Goal: Find specific page/section: Find specific page/section

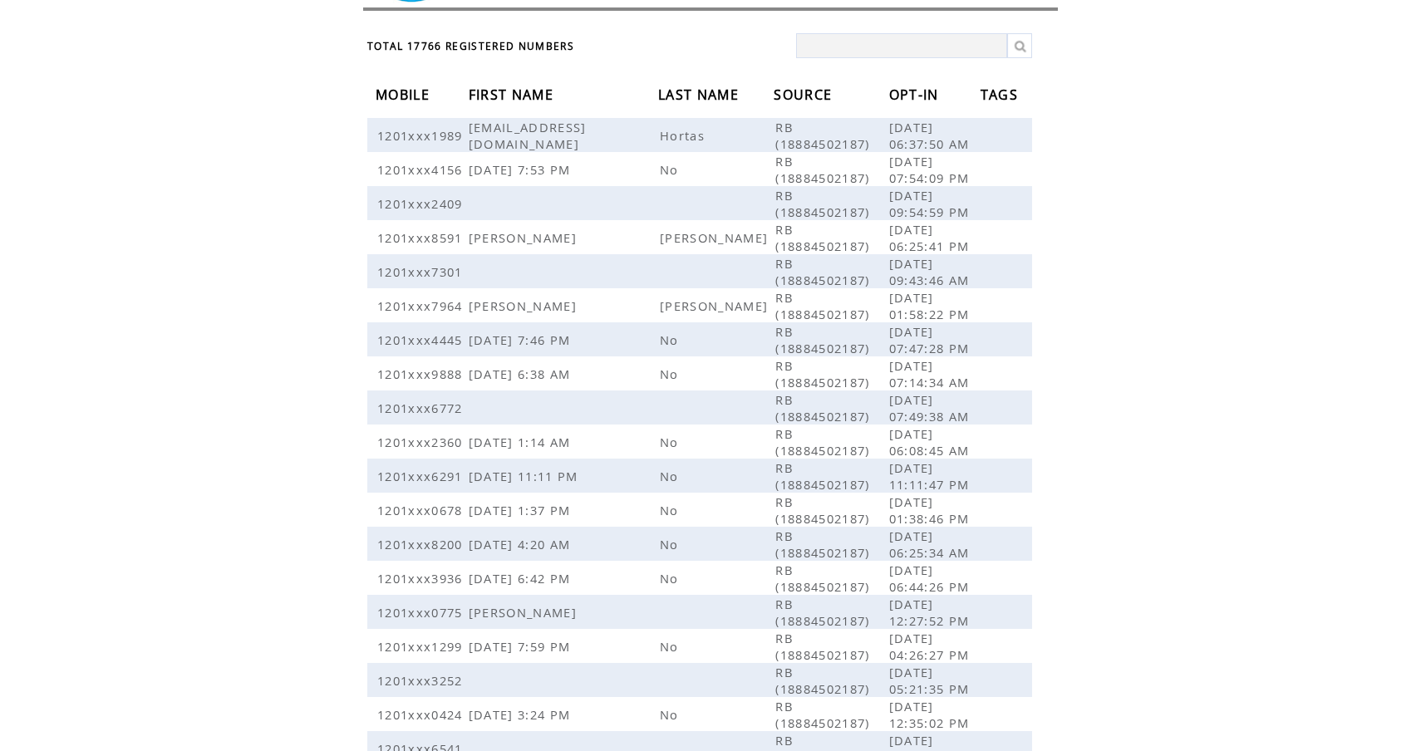
scroll to position [81, 0]
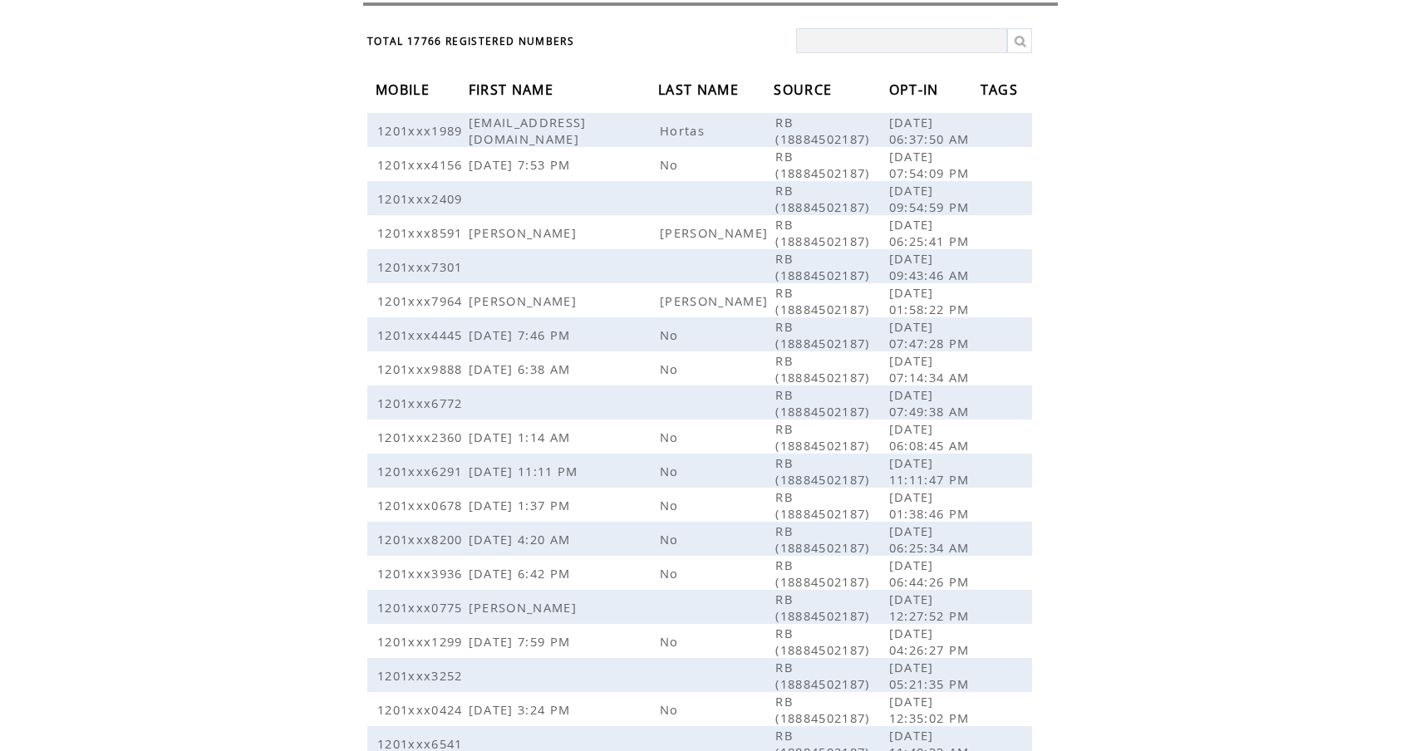
click at [901, 83] on span "OPT-IN" at bounding box center [916, 91] width 54 height 31
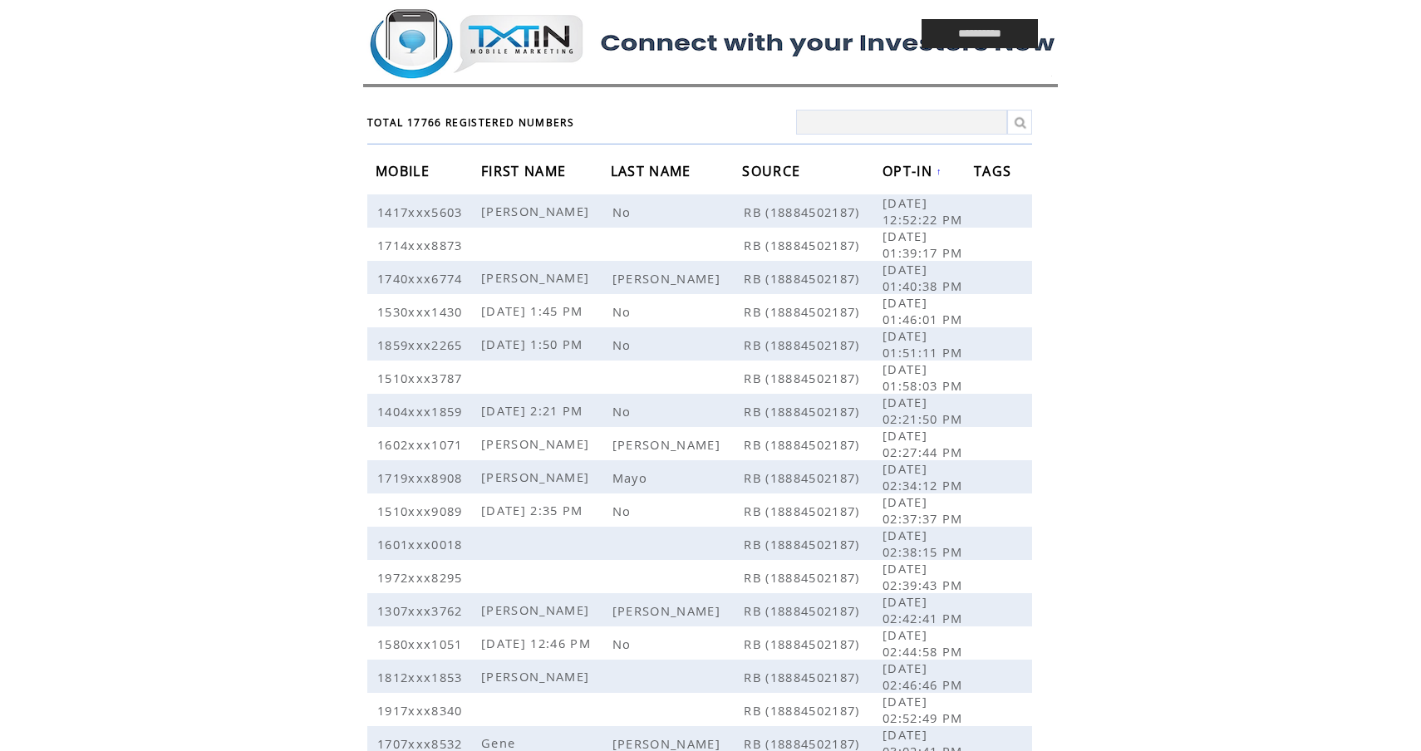
click at [903, 179] on span "OPT-IN" at bounding box center [909, 173] width 54 height 31
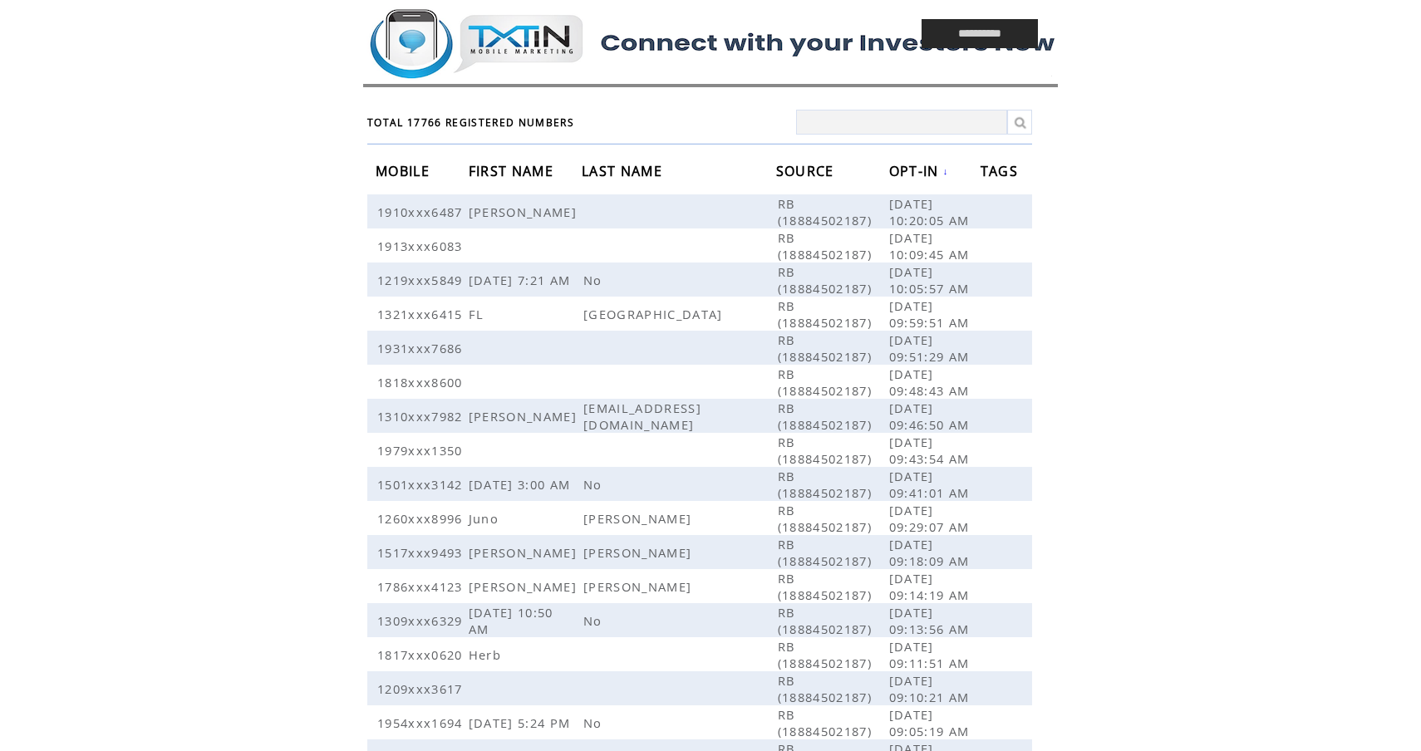
click at [1185, 747] on html "**********" at bounding box center [710, 375] width 1421 height 751
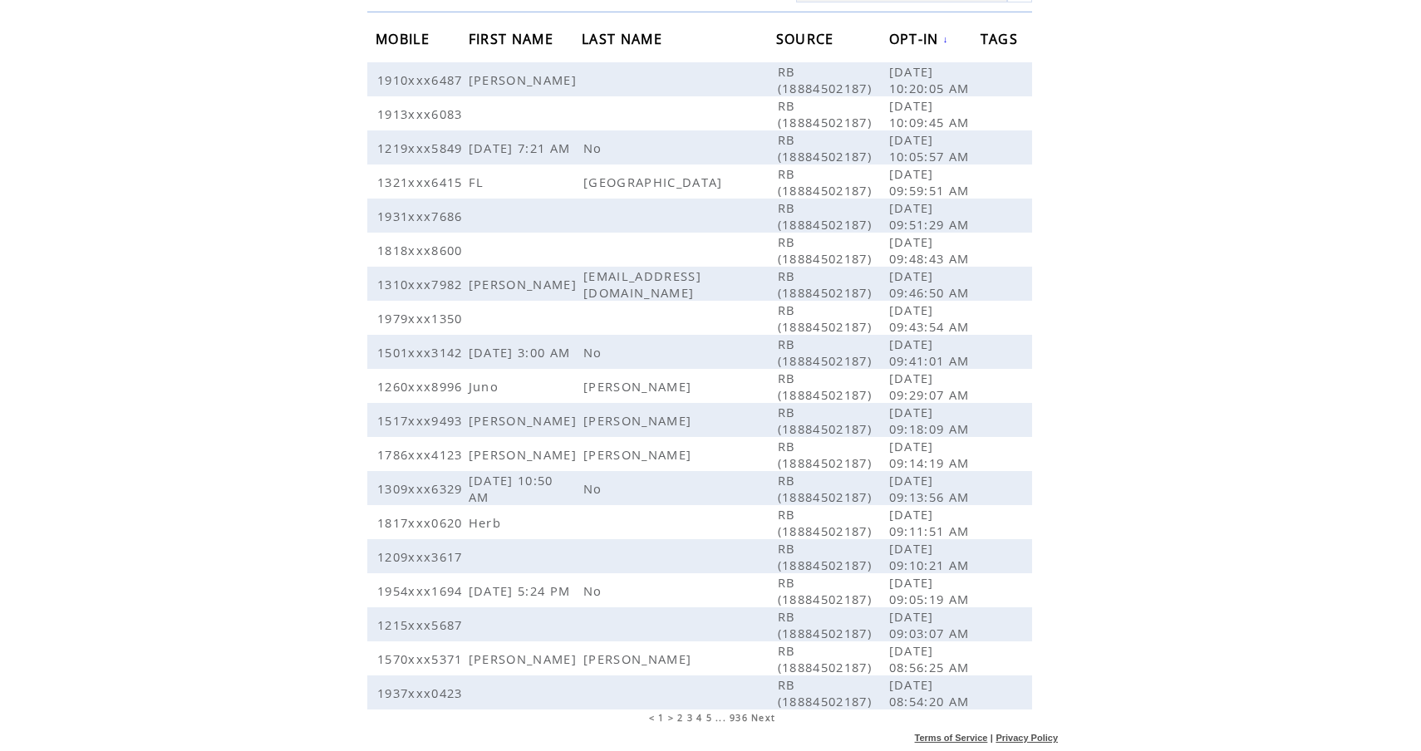
click at [711, 718] on span "5" at bounding box center [709, 718] width 6 height 12
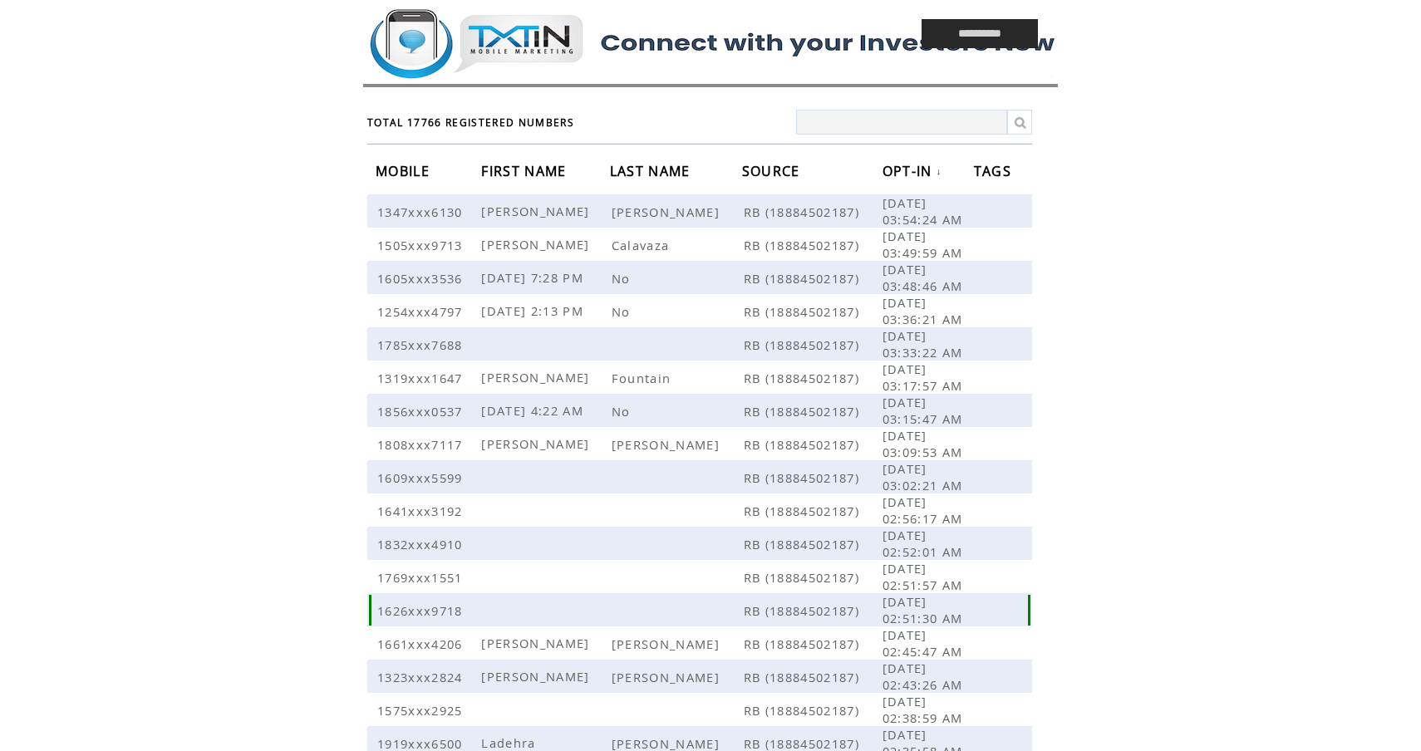
scroll to position [117, 0]
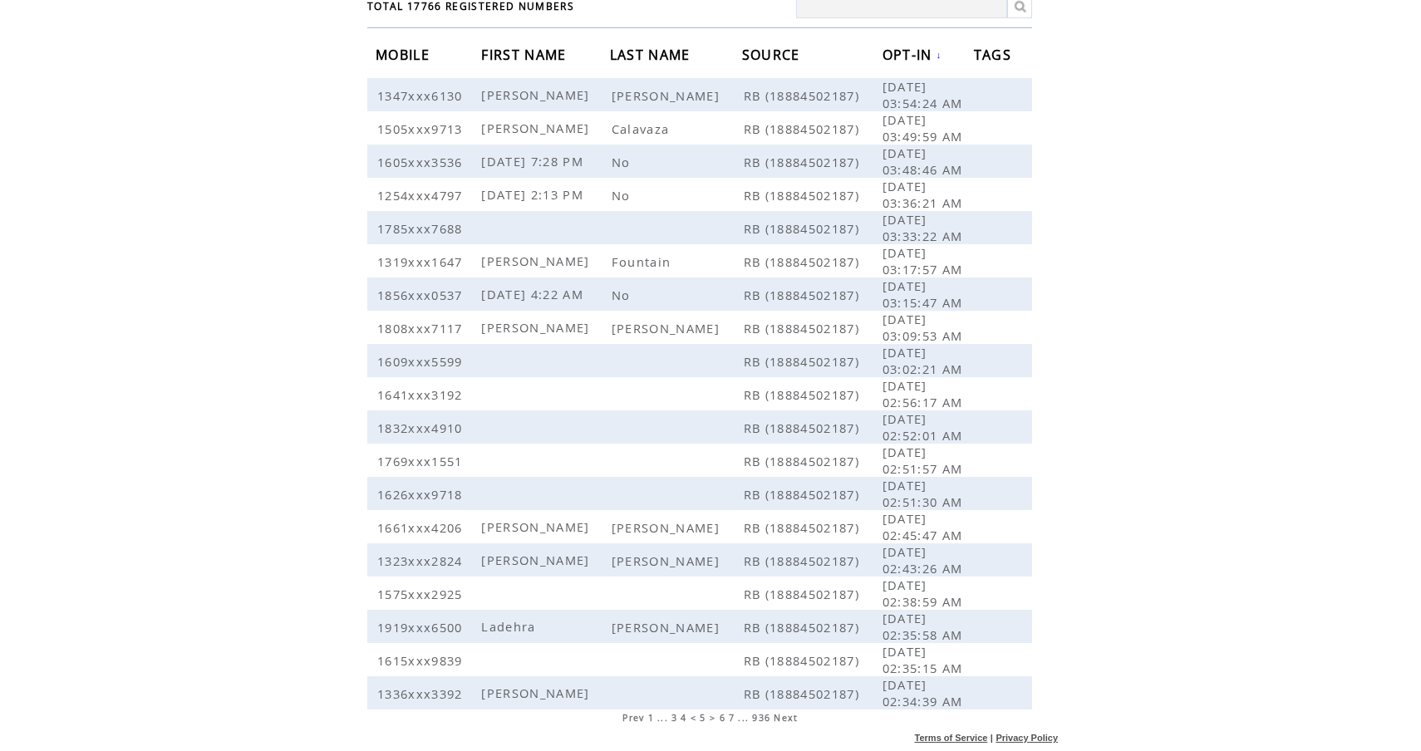
click at [733, 720] on span "7" at bounding box center [732, 718] width 6 height 12
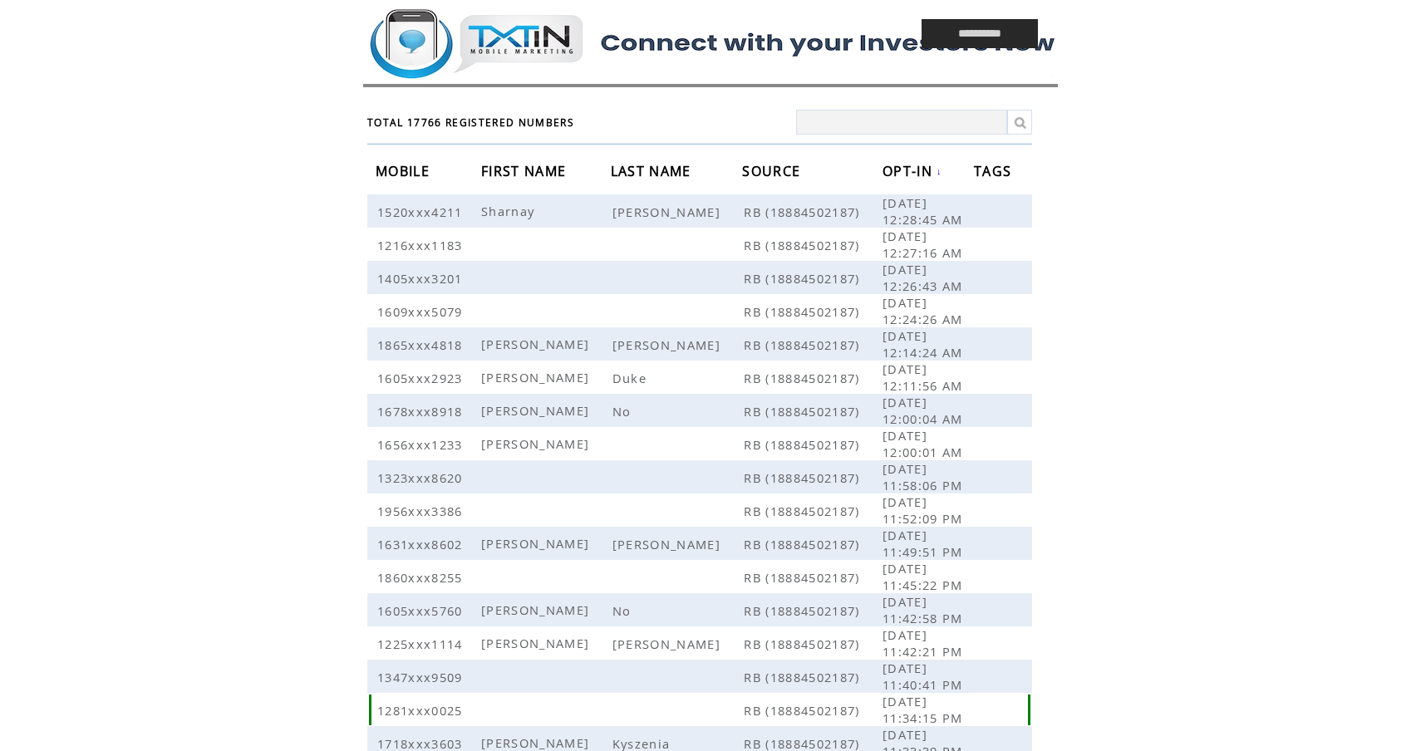
scroll to position [117, 0]
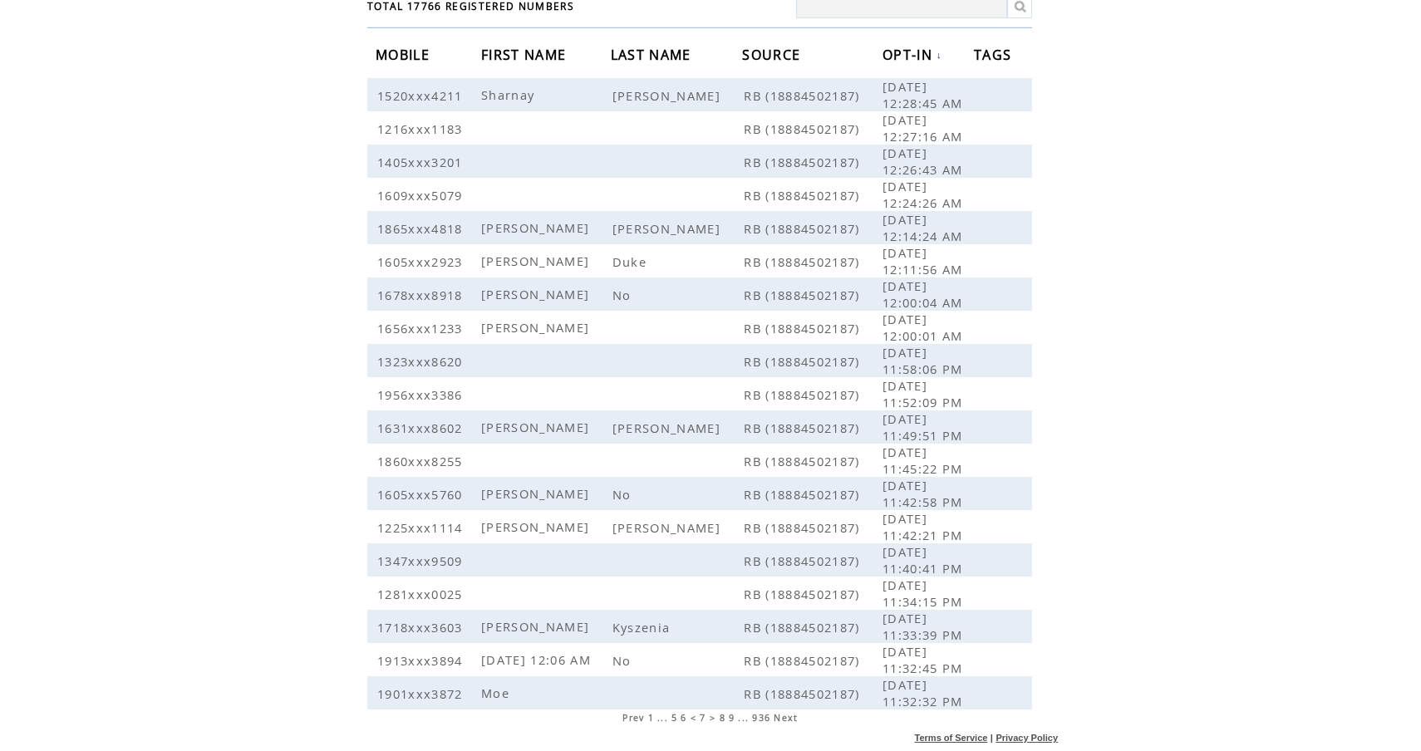
click at [731, 719] on span "9" at bounding box center [732, 718] width 6 height 12
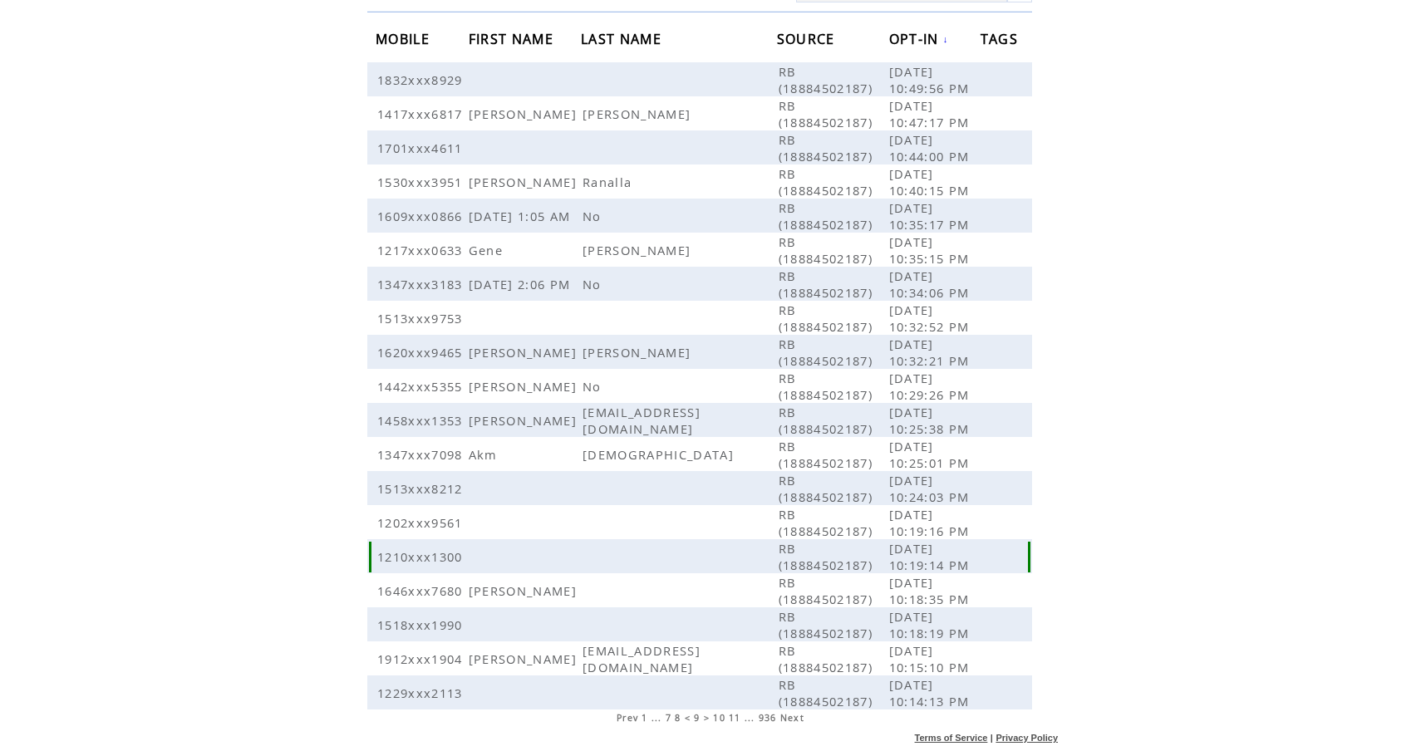
scroll to position [177, 0]
click at [735, 724] on table "Prev 1 ... 7 8 < 9 > 10 11 ... 936 Next" at bounding box center [710, 718] width 193 height 17
click at [735, 722] on span "11" at bounding box center [735, 718] width 12 height 12
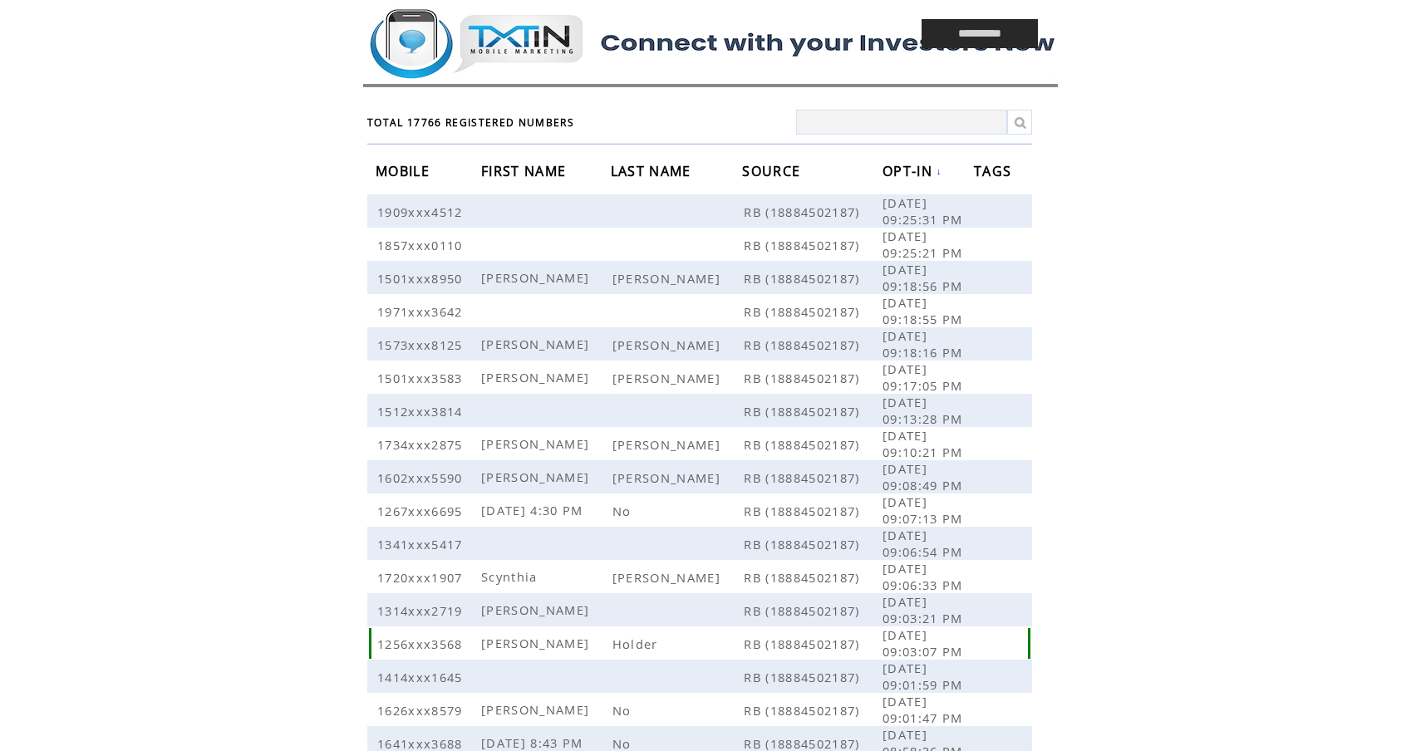
scroll to position [117, 0]
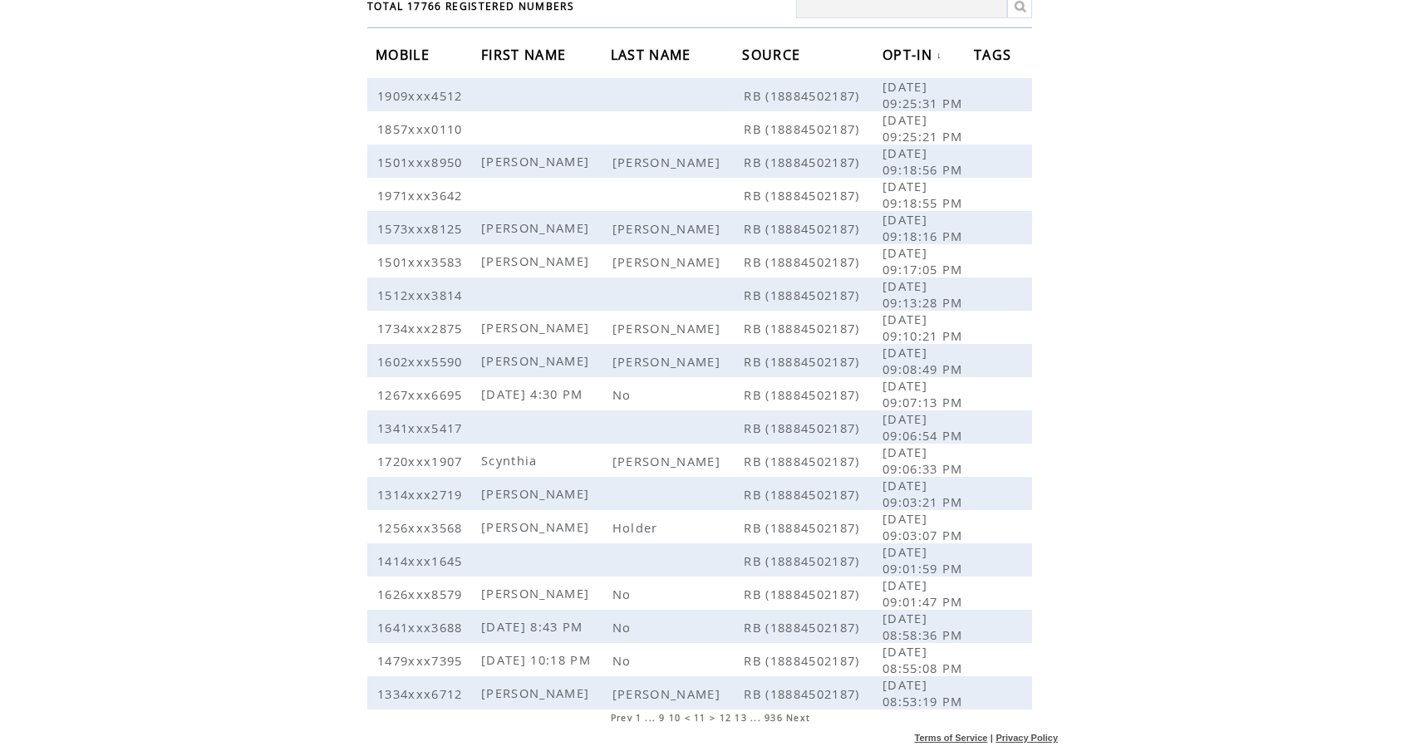
click at [746, 717] on span "13" at bounding box center [741, 718] width 12 height 12
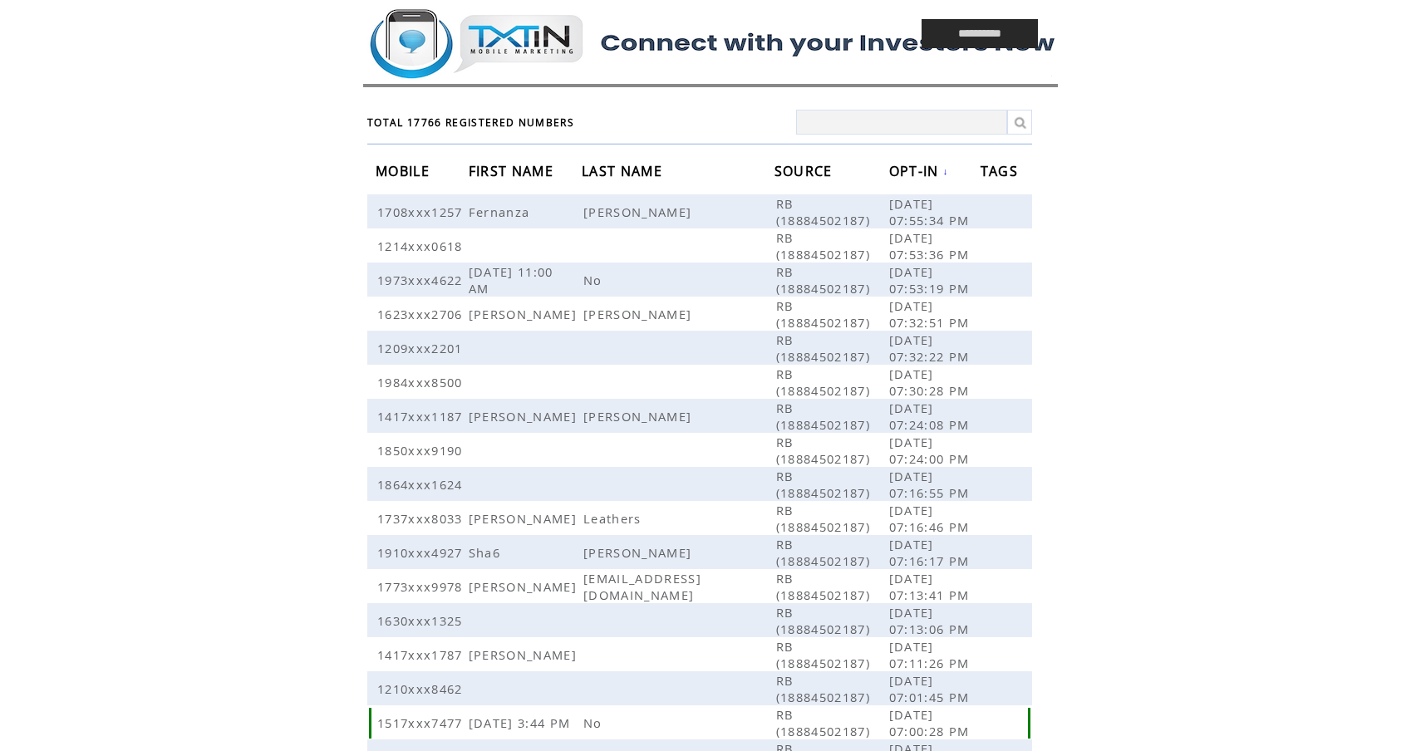
scroll to position [133, 0]
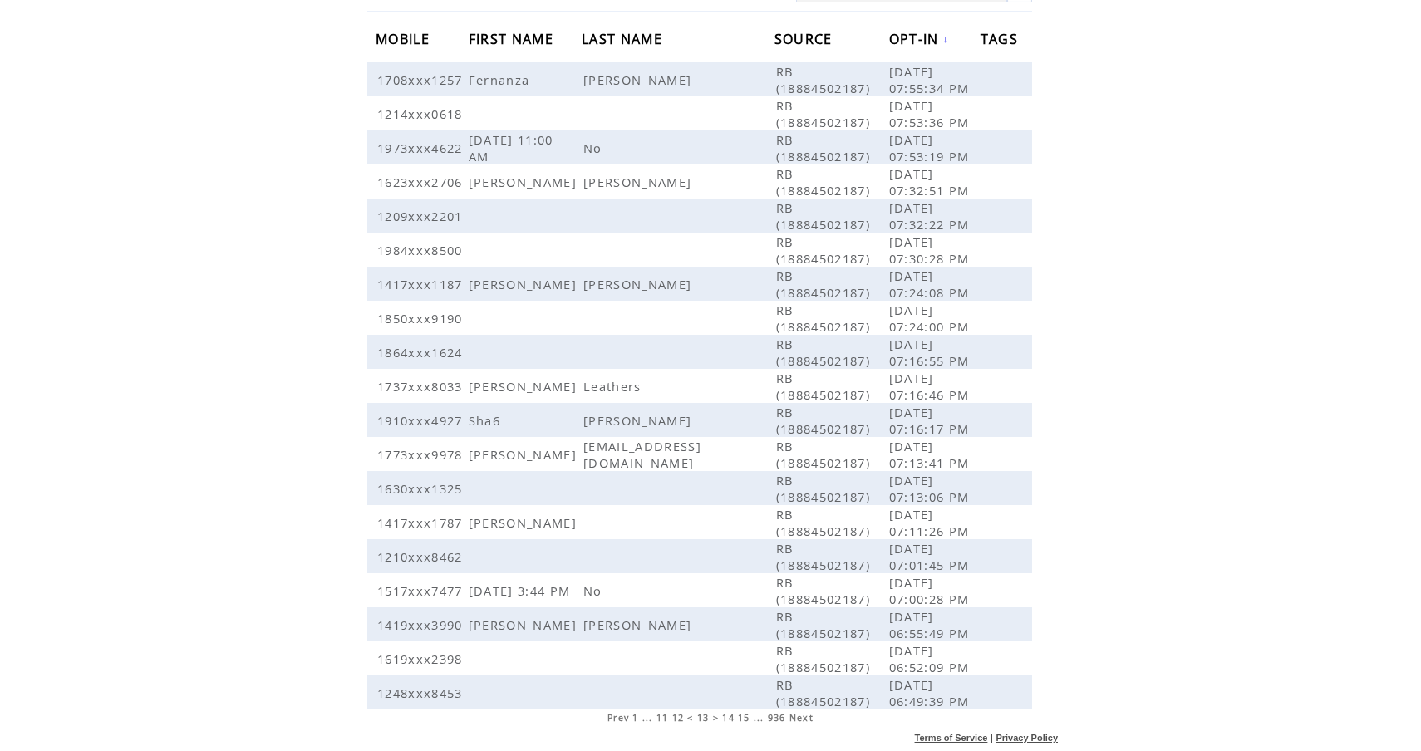
click at [750, 717] on span "15" at bounding box center [744, 718] width 12 height 12
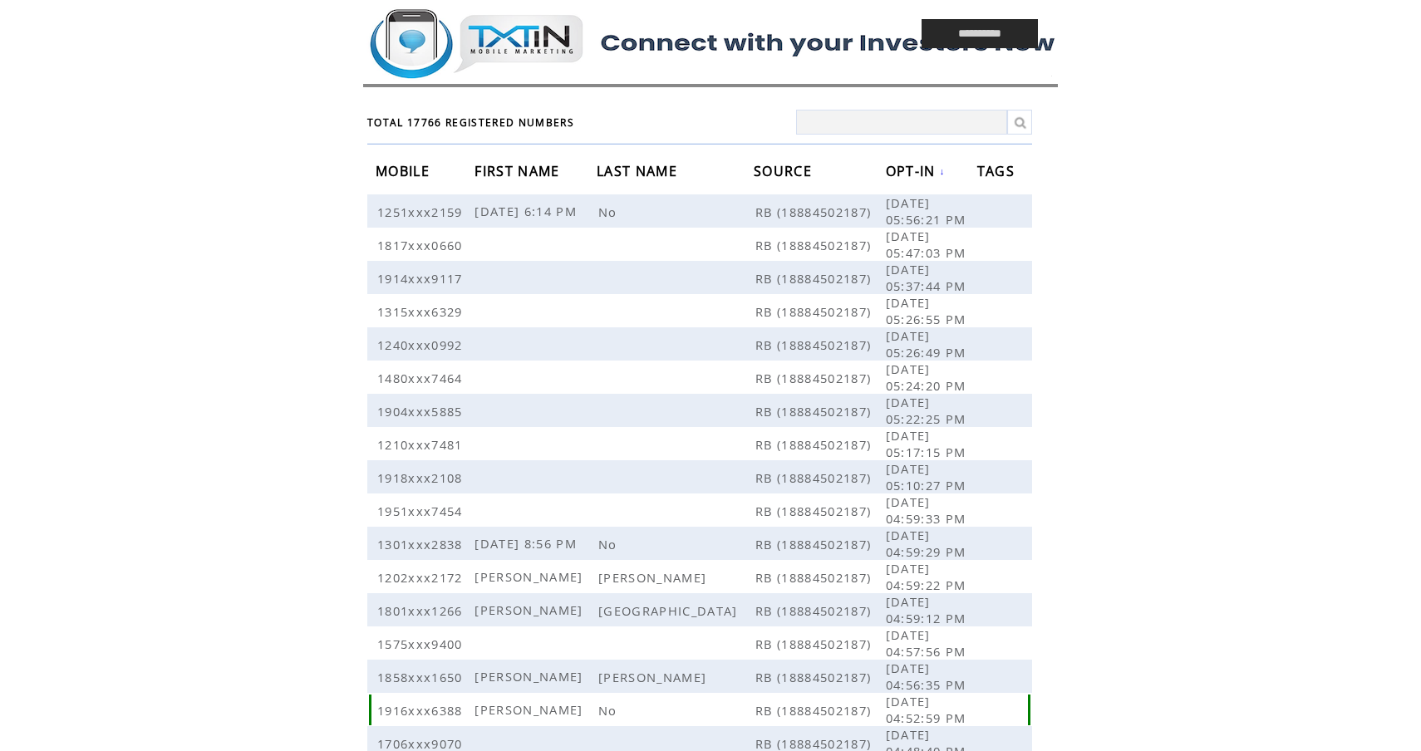
scroll to position [117, 0]
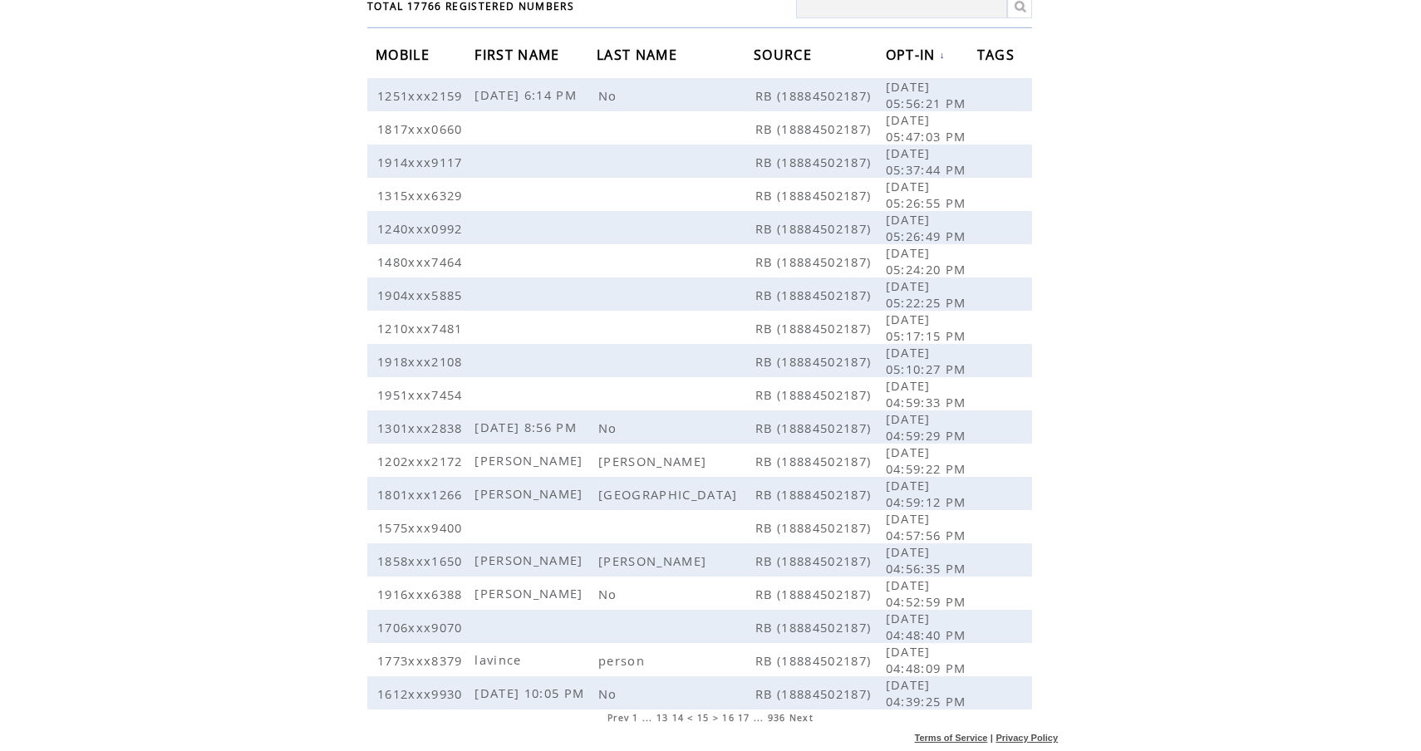
click at [746, 720] on span "17" at bounding box center [744, 718] width 12 height 12
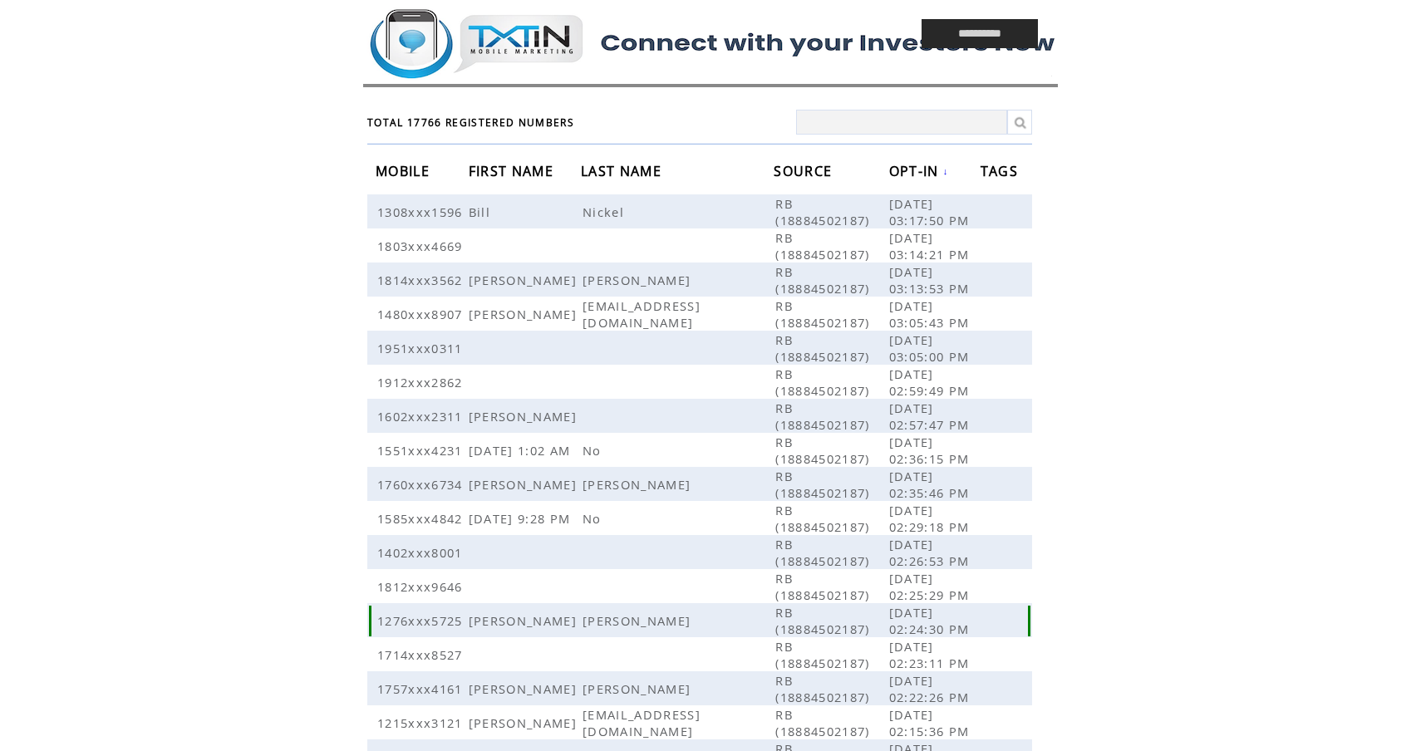
scroll to position [133, 0]
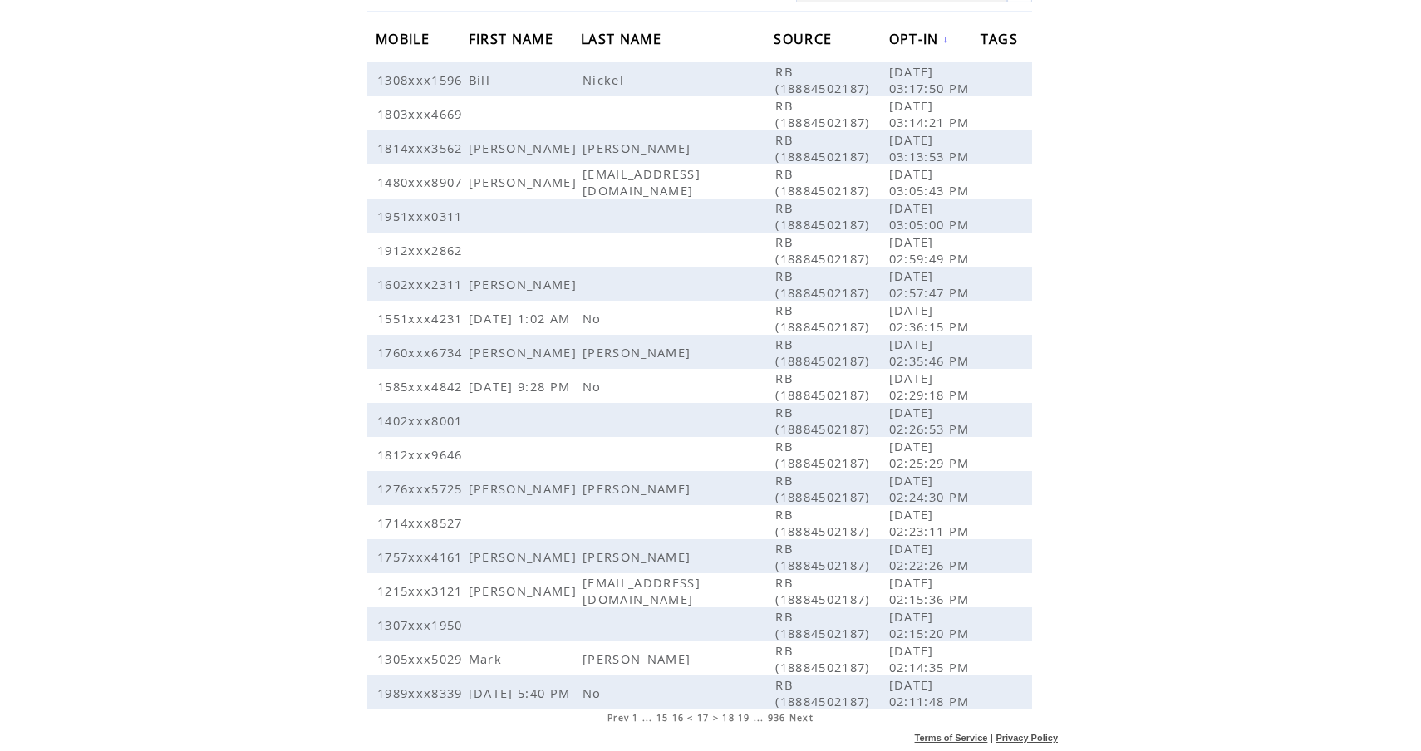
click at [748, 711] on td "19" at bounding box center [744, 717] width 14 height 13
click at [748, 718] on span "19" at bounding box center [744, 718] width 12 height 12
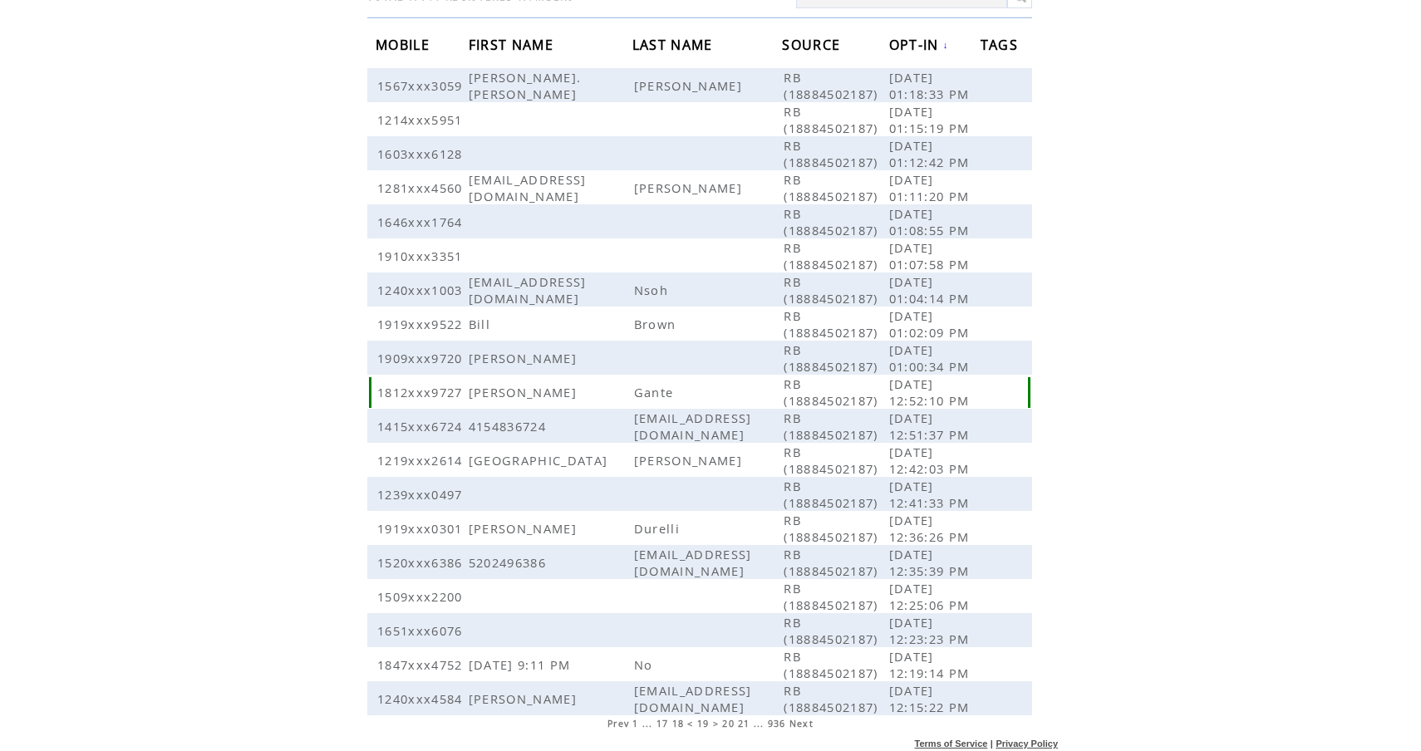
scroll to position [433, 0]
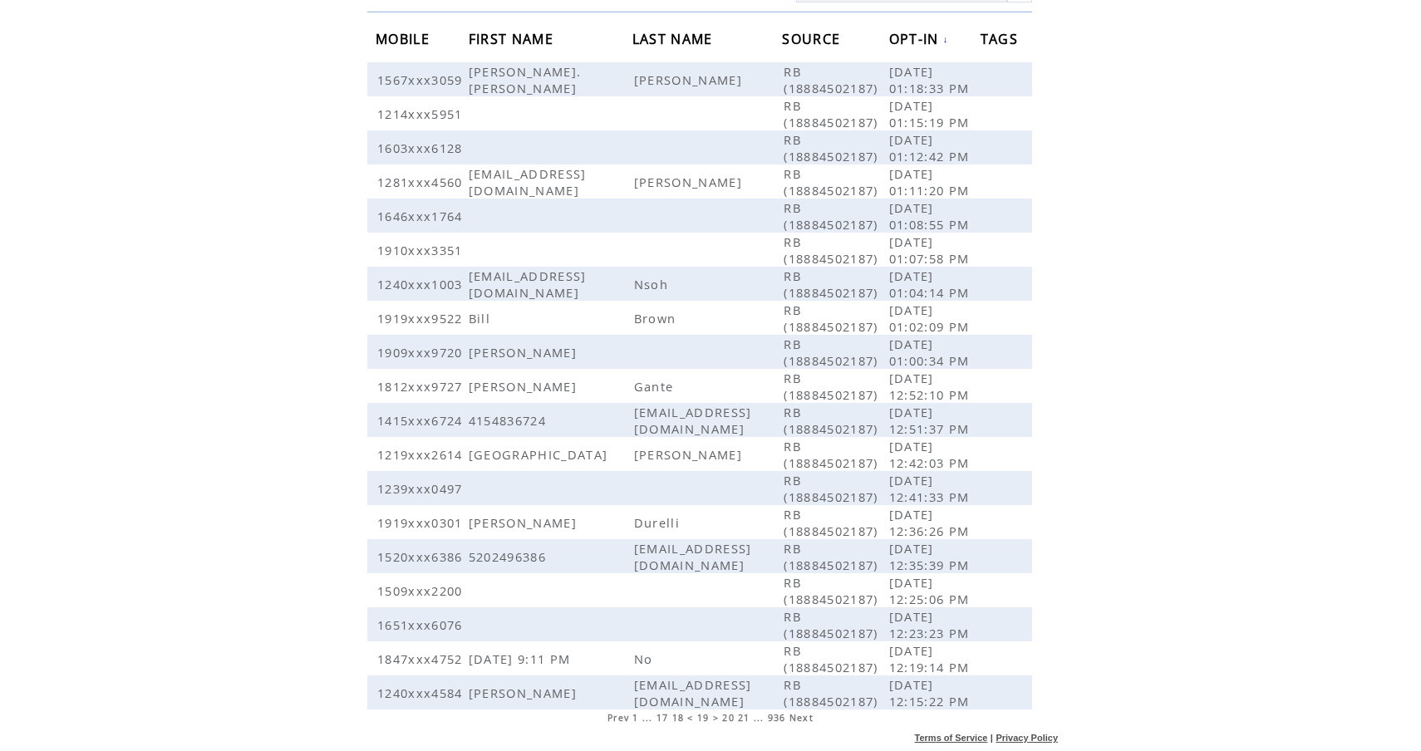
click at [746, 720] on span "21" at bounding box center [744, 718] width 12 height 12
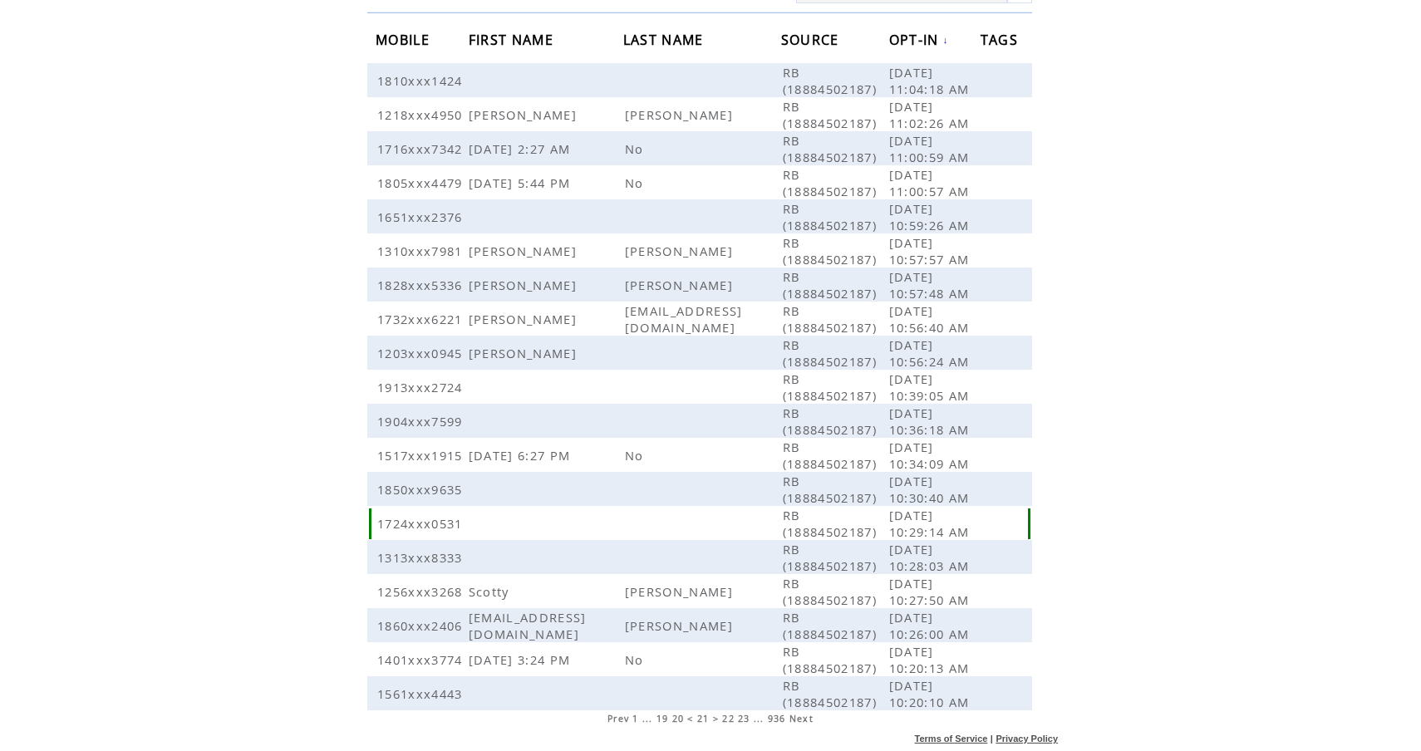
scroll to position [133, 0]
click at [745, 718] on span "23" at bounding box center [744, 718] width 12 height 12
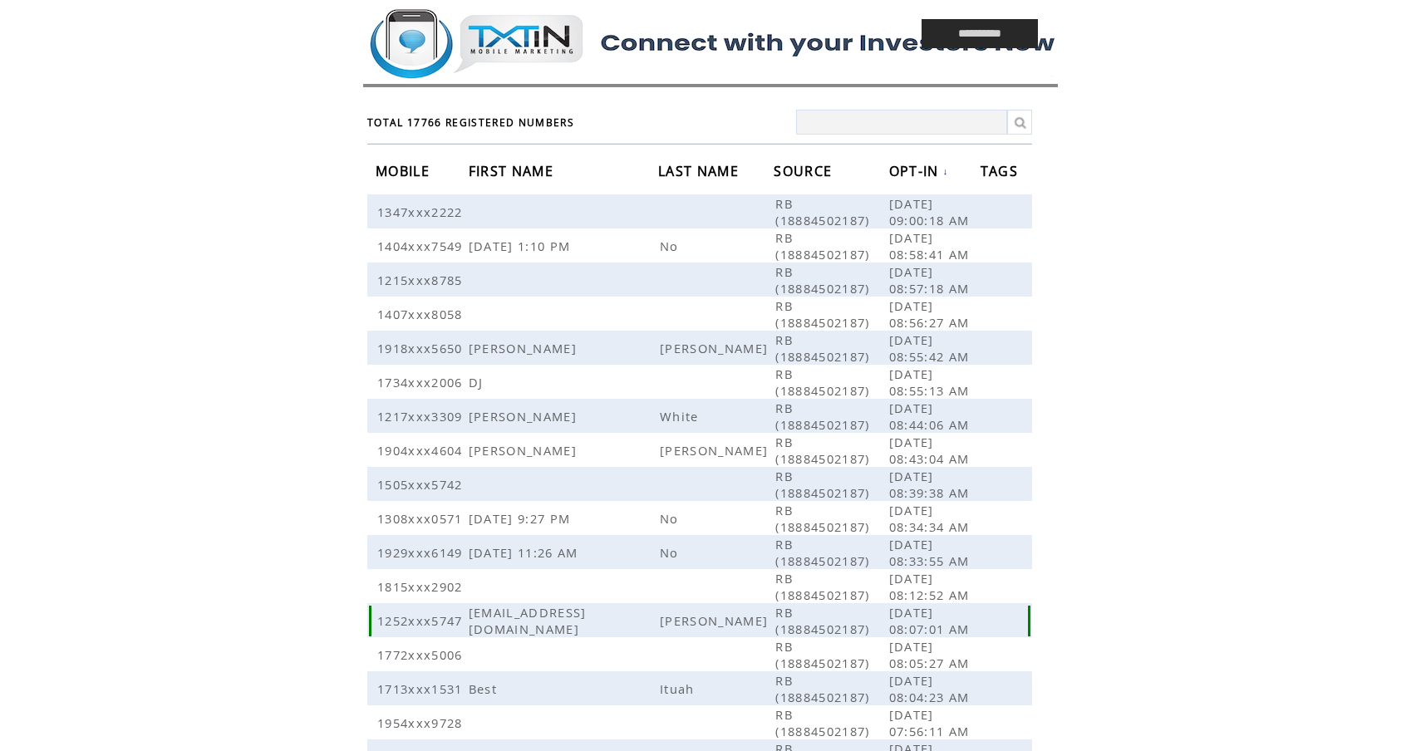
scroll to position [117, 0]
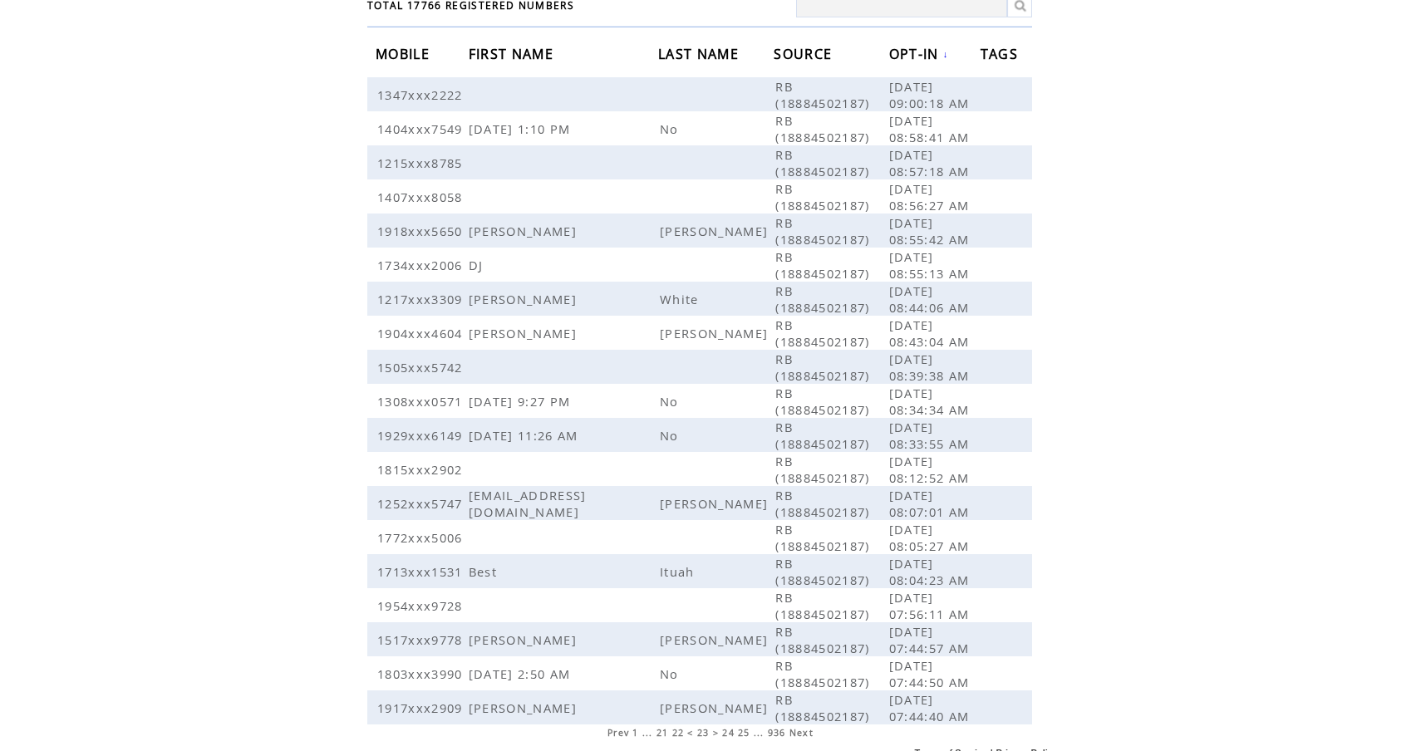
click at [745, 727] on span "25" at bounding box center [744, 733] width 12 height 12
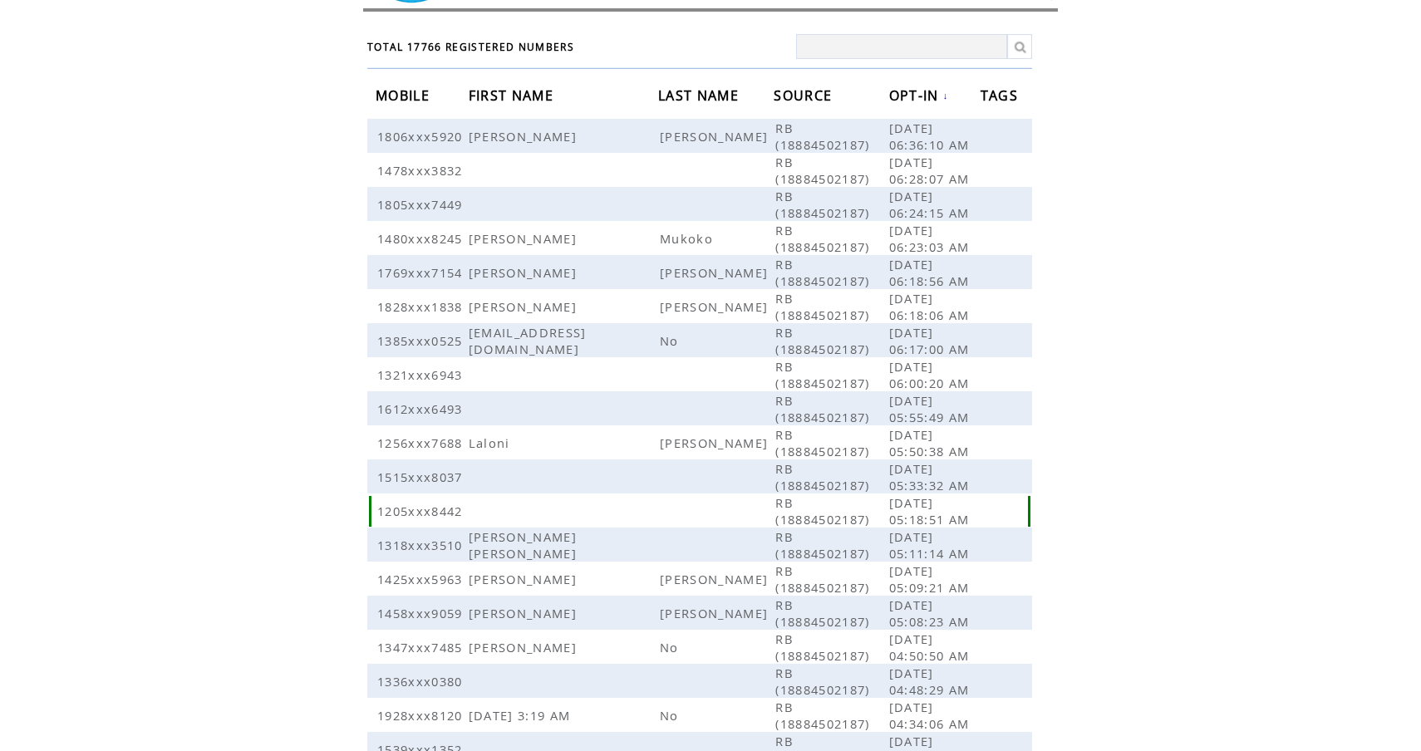
scroll to position [117, 0]
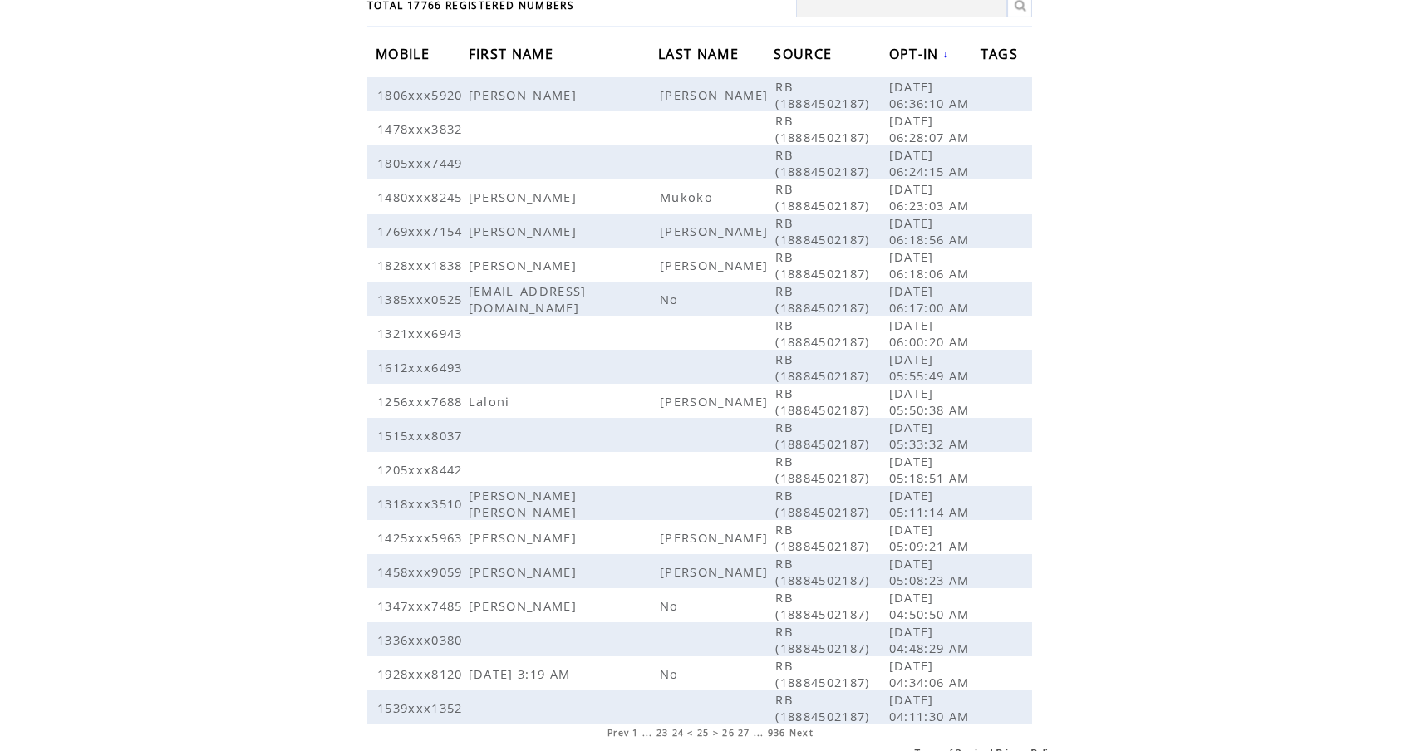
click at [745, 727] on span "27" at bounding box center [744, 733] width 12 height 12
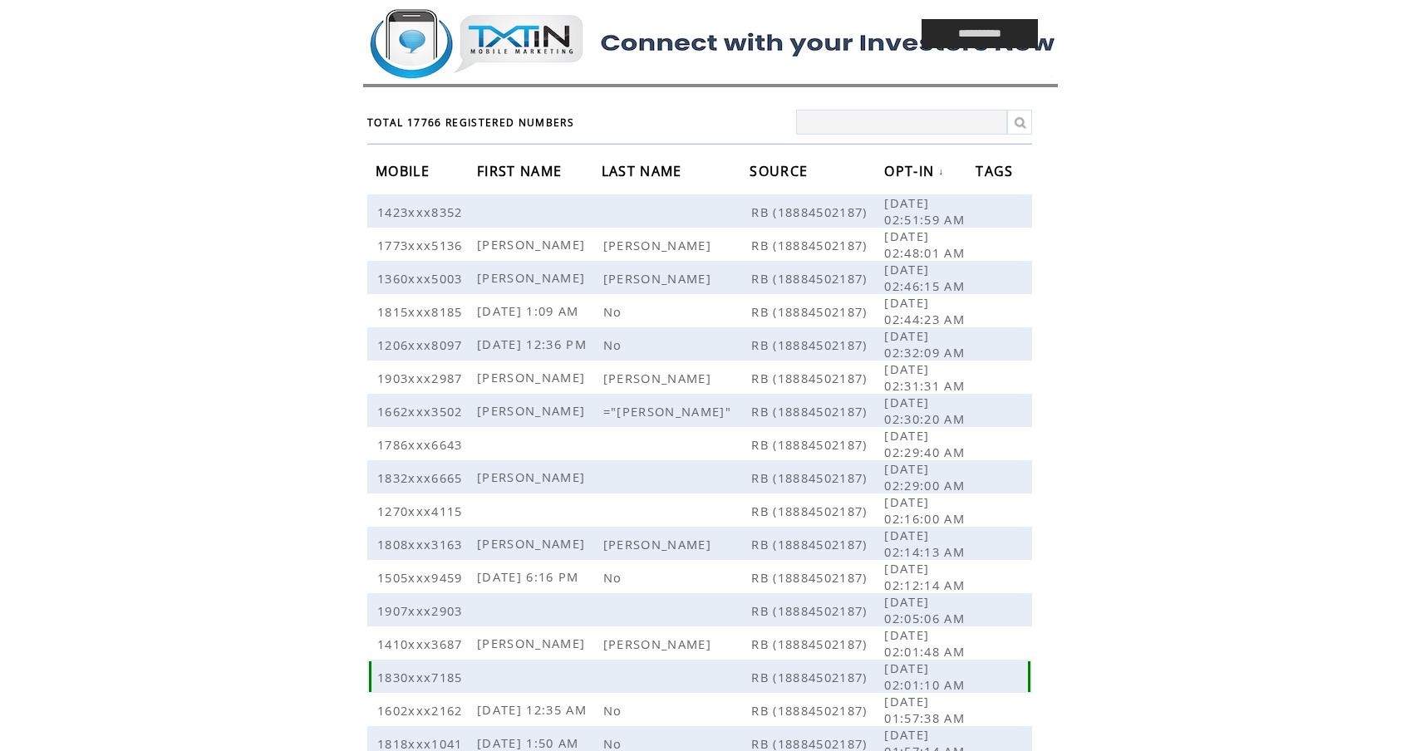
scroll to position [117, 0]
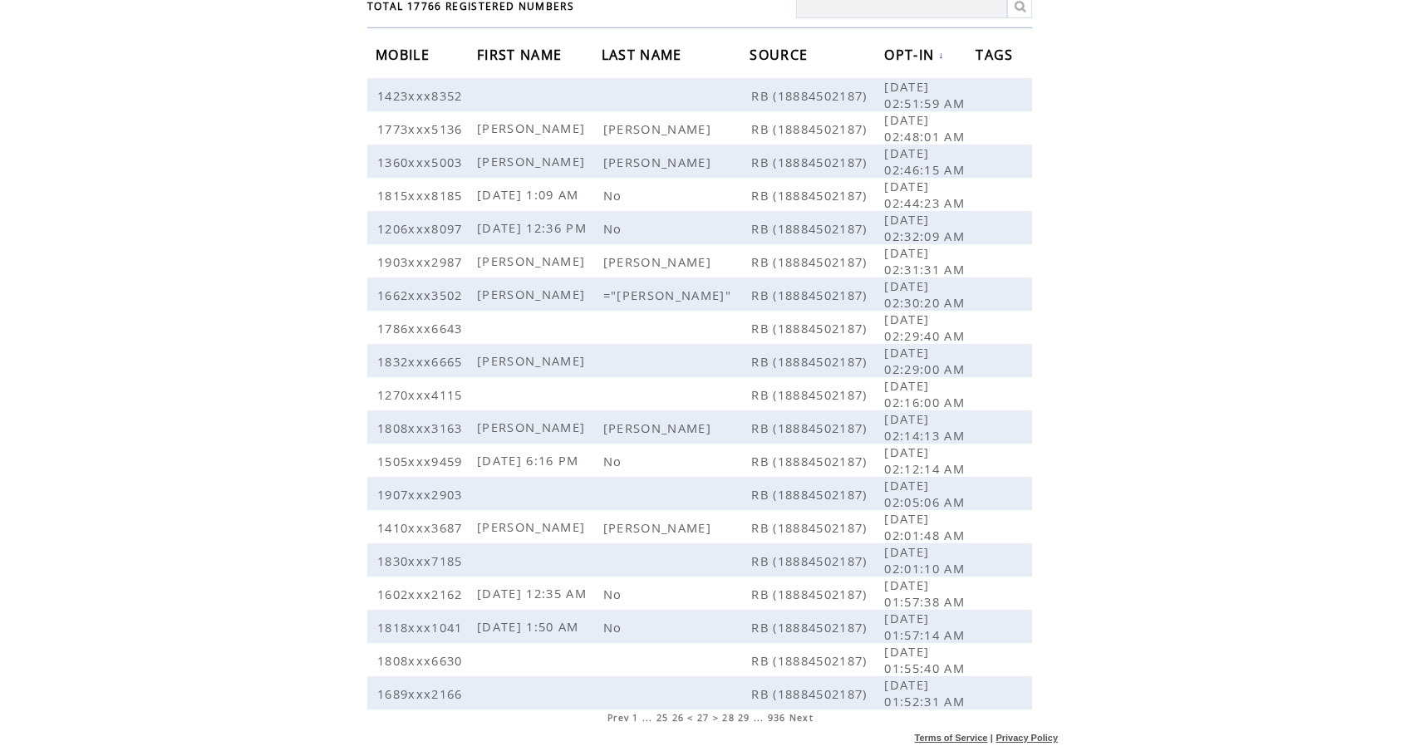
click at [745, 717] on span "29" at bounding box center [744, 718] width 12 height 12
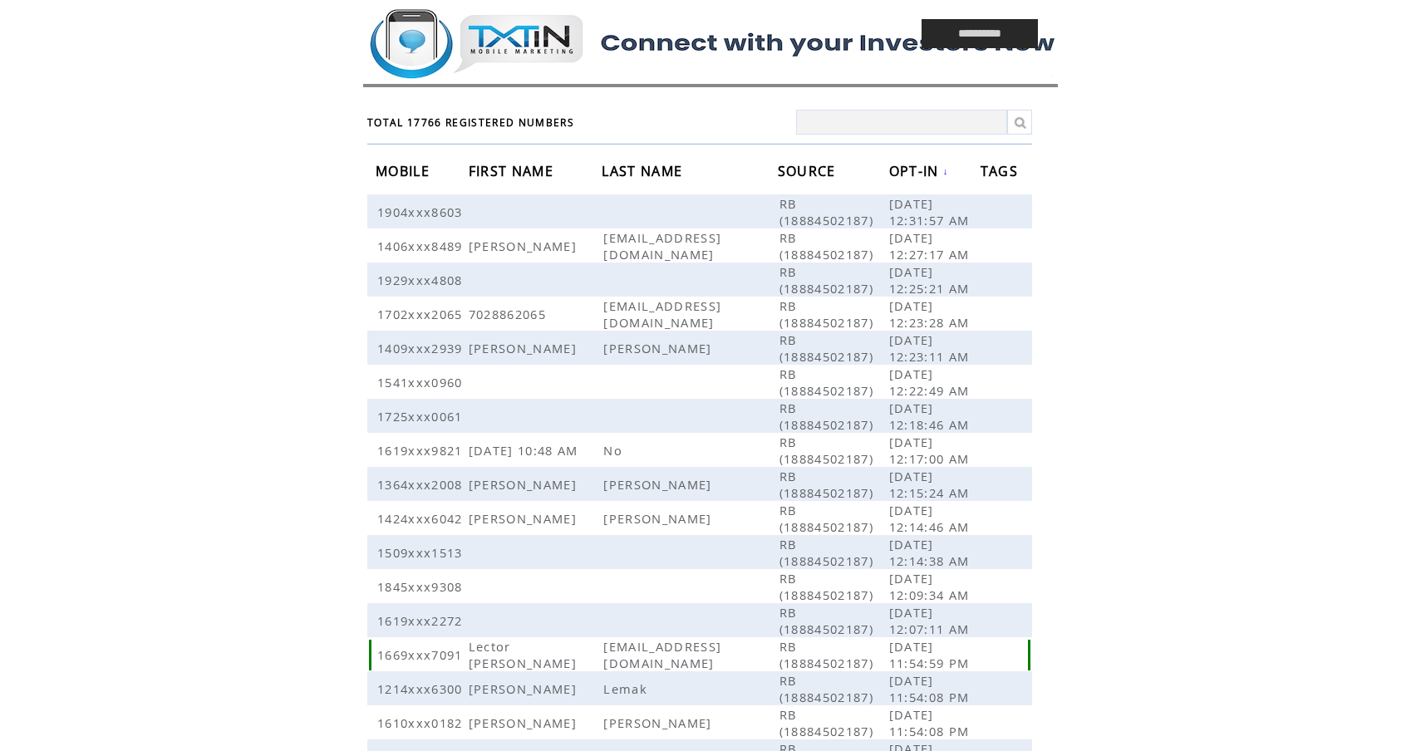
scroll to position [133, 0]
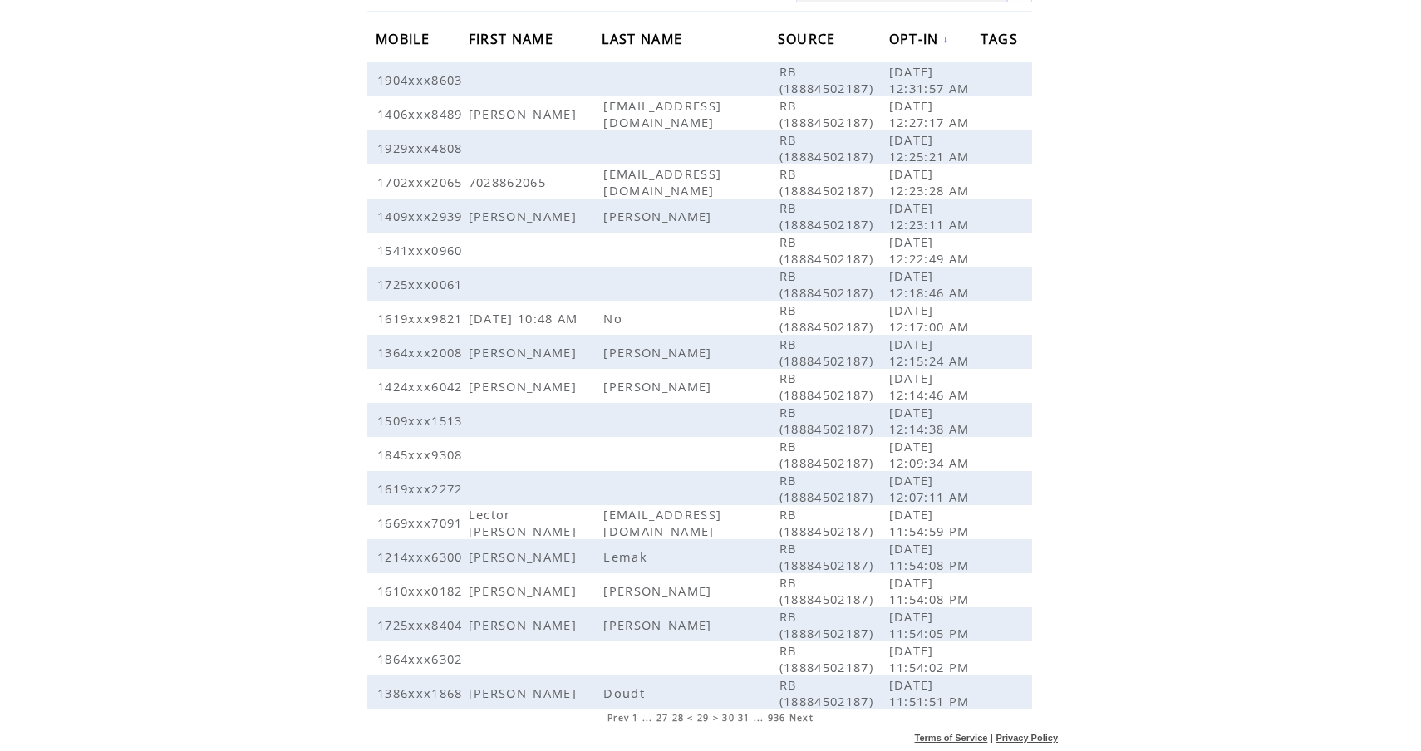
click at [742, 717] on span "31" at bounding box center [744, 718] width 12 height 12
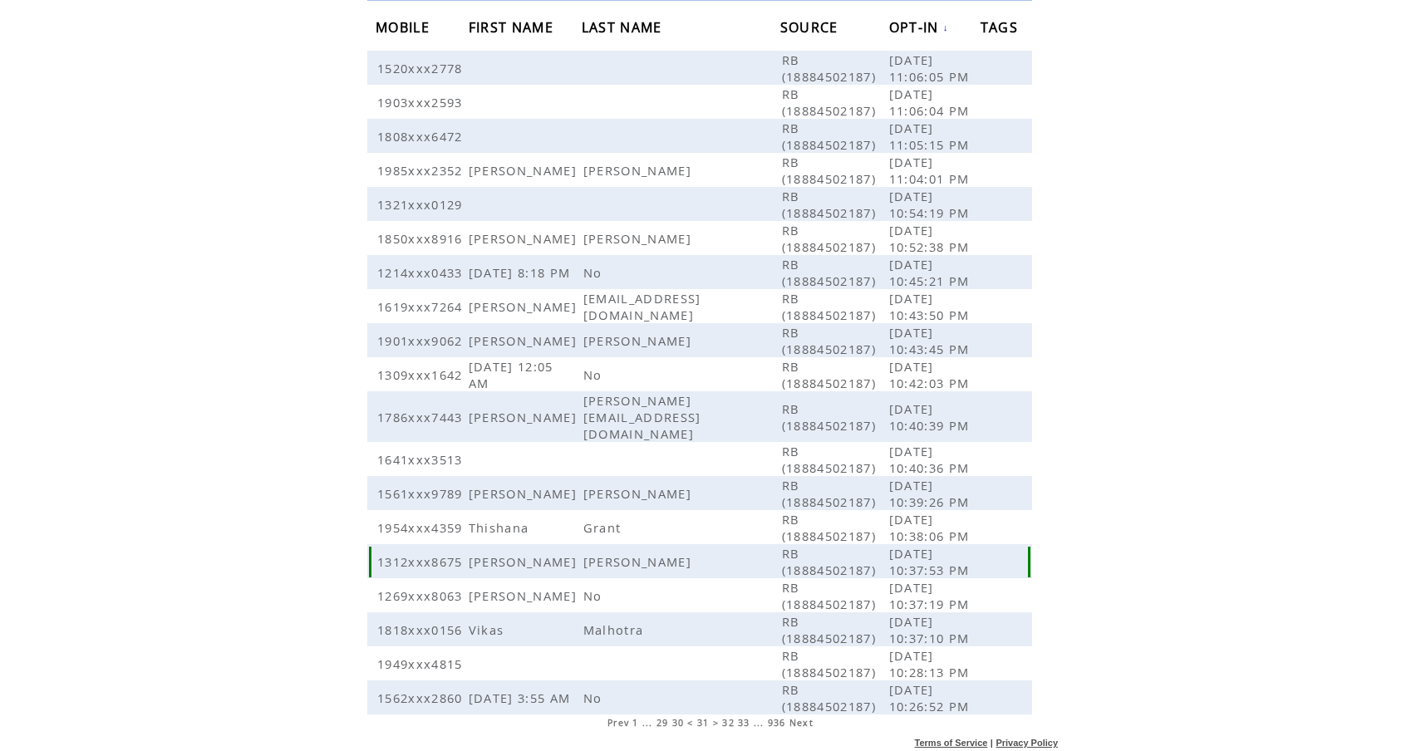
scroll to position [145, 0]
click at [746, 718] on span "33" at bounding box center [744, 721] width 12 height 12
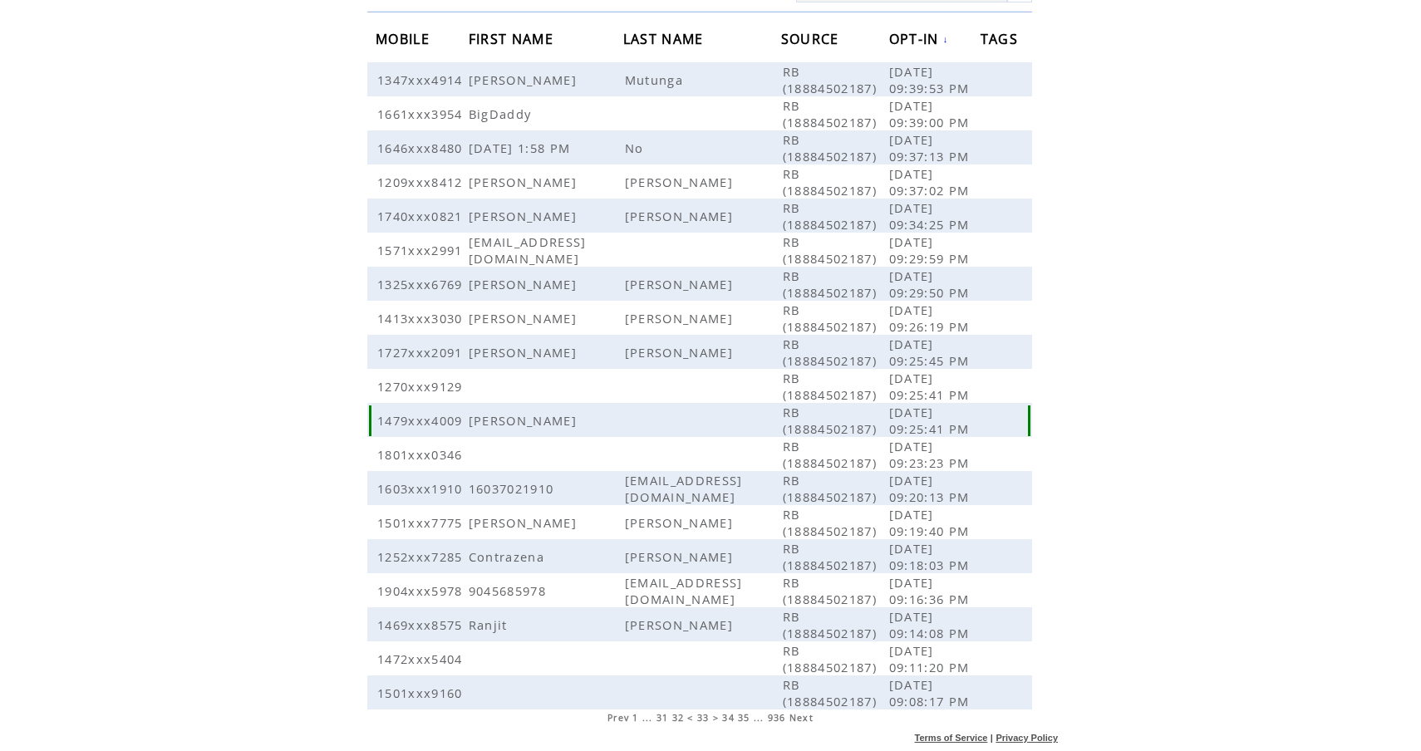
scroll to position [416, 0]
click at [746, 724] on span "35" at bounding box center [744, 718] width 12 height 12
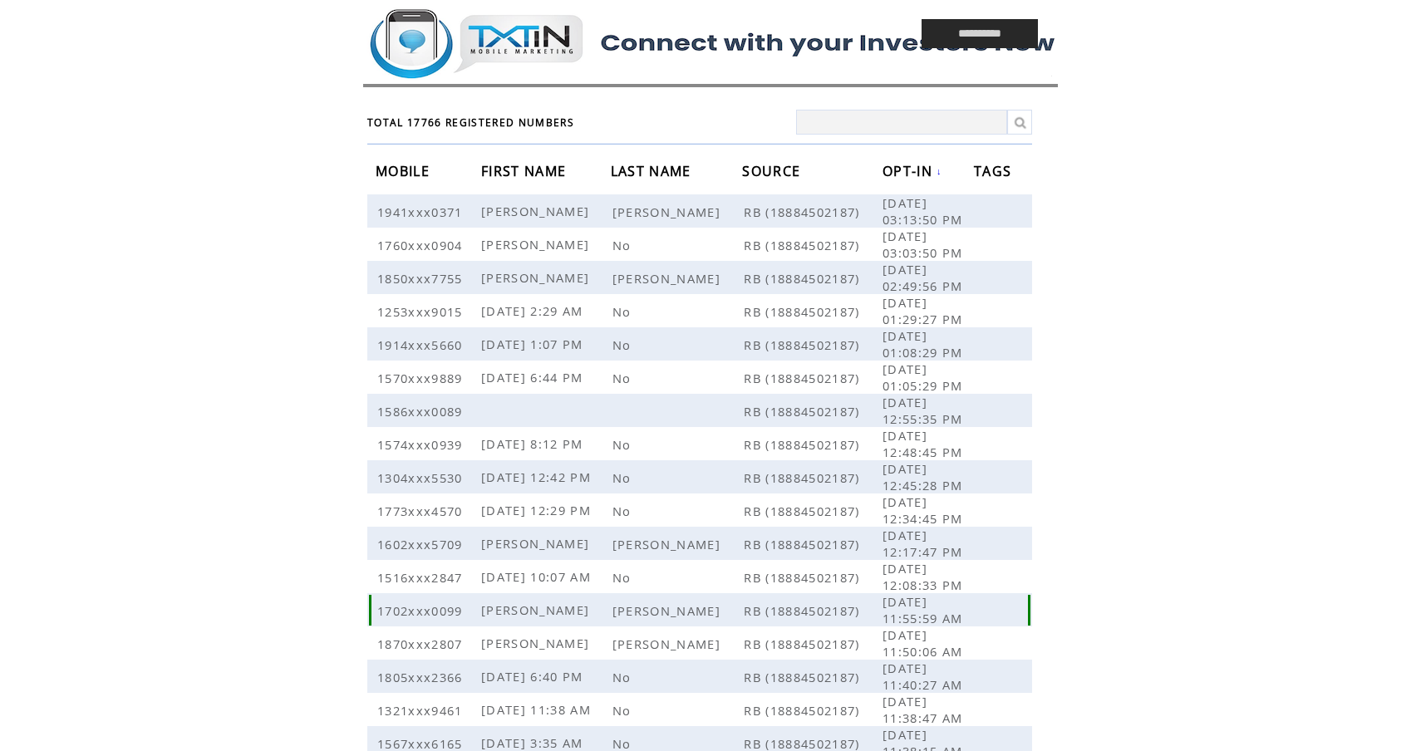
scroll to position [117, 0]
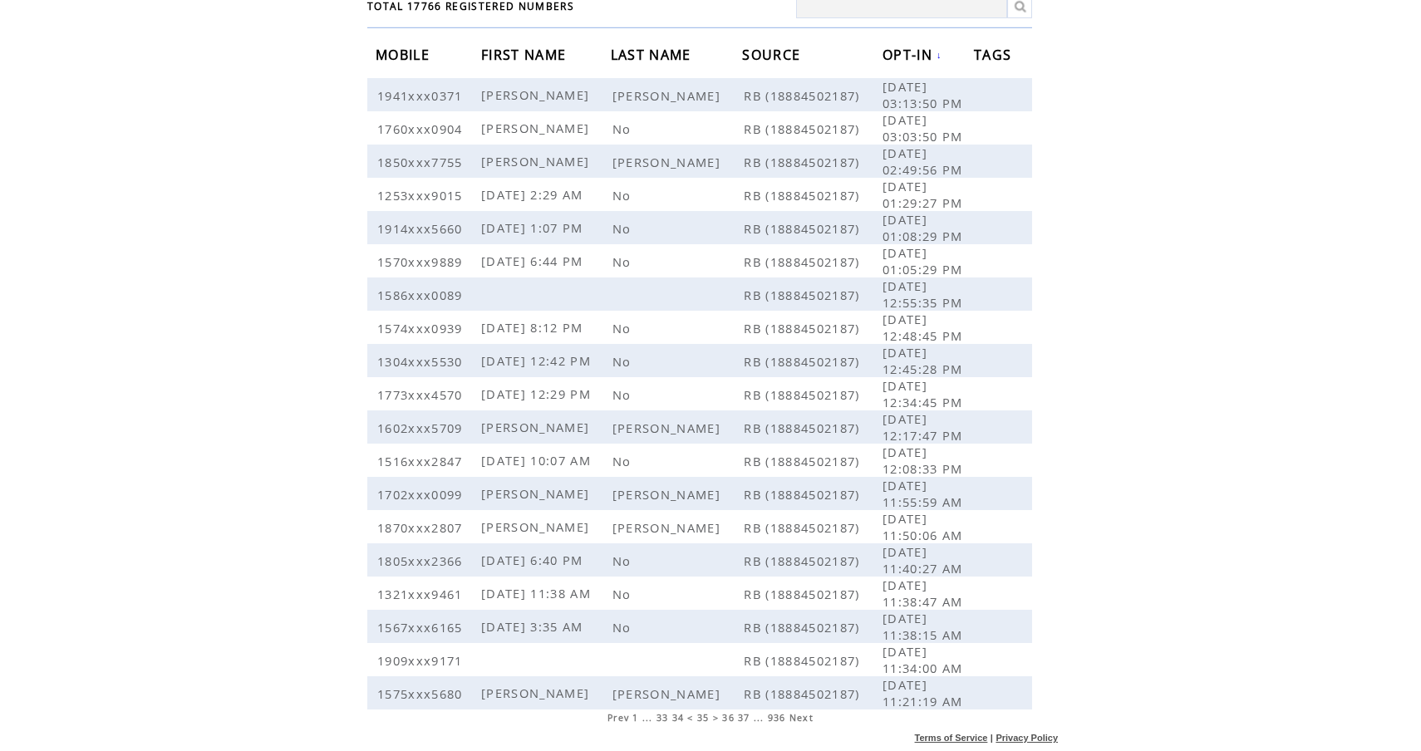
click at [706, 720] on span "< 35 >" at bounding box center [703, 718] width 32 height 12
click at [730, 716] on span "36" at bounding box center [728, 718] width 12 height 12
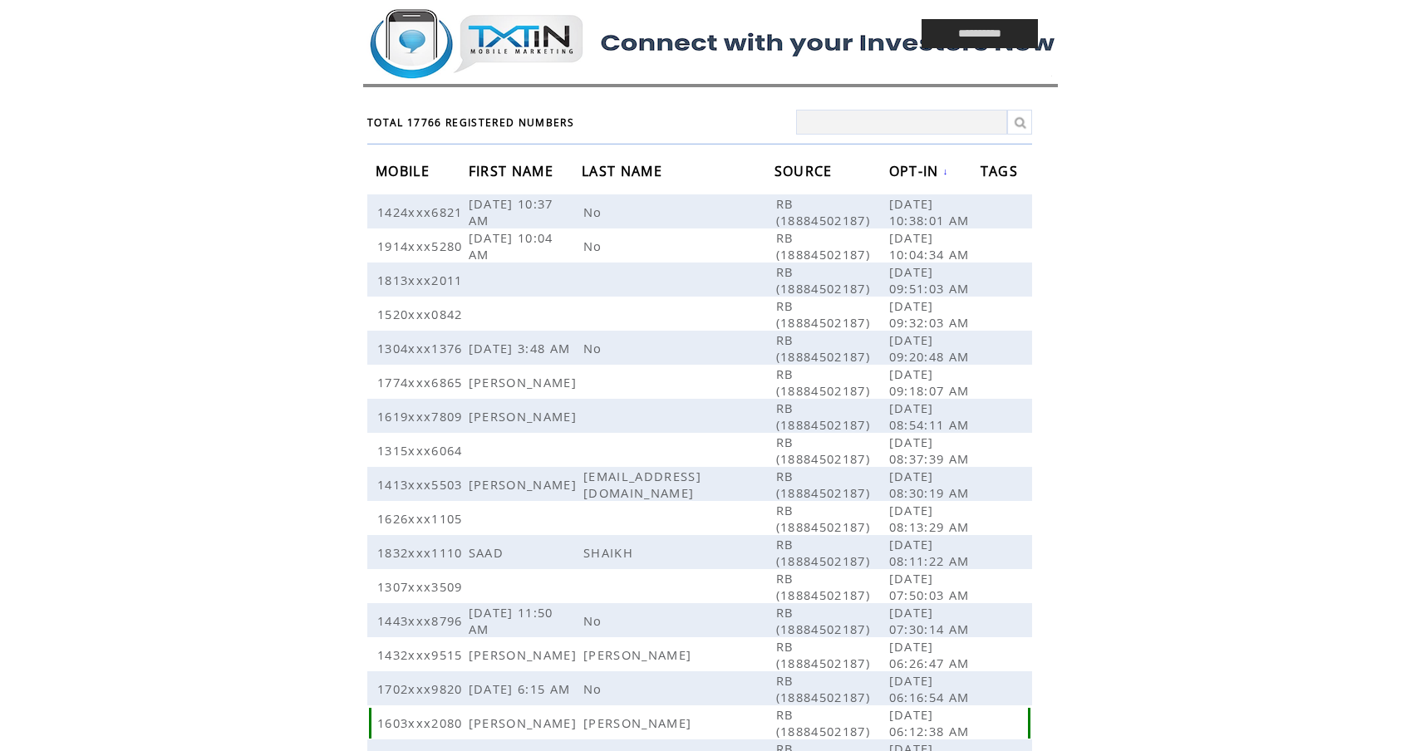
scroll to position [133, 0]
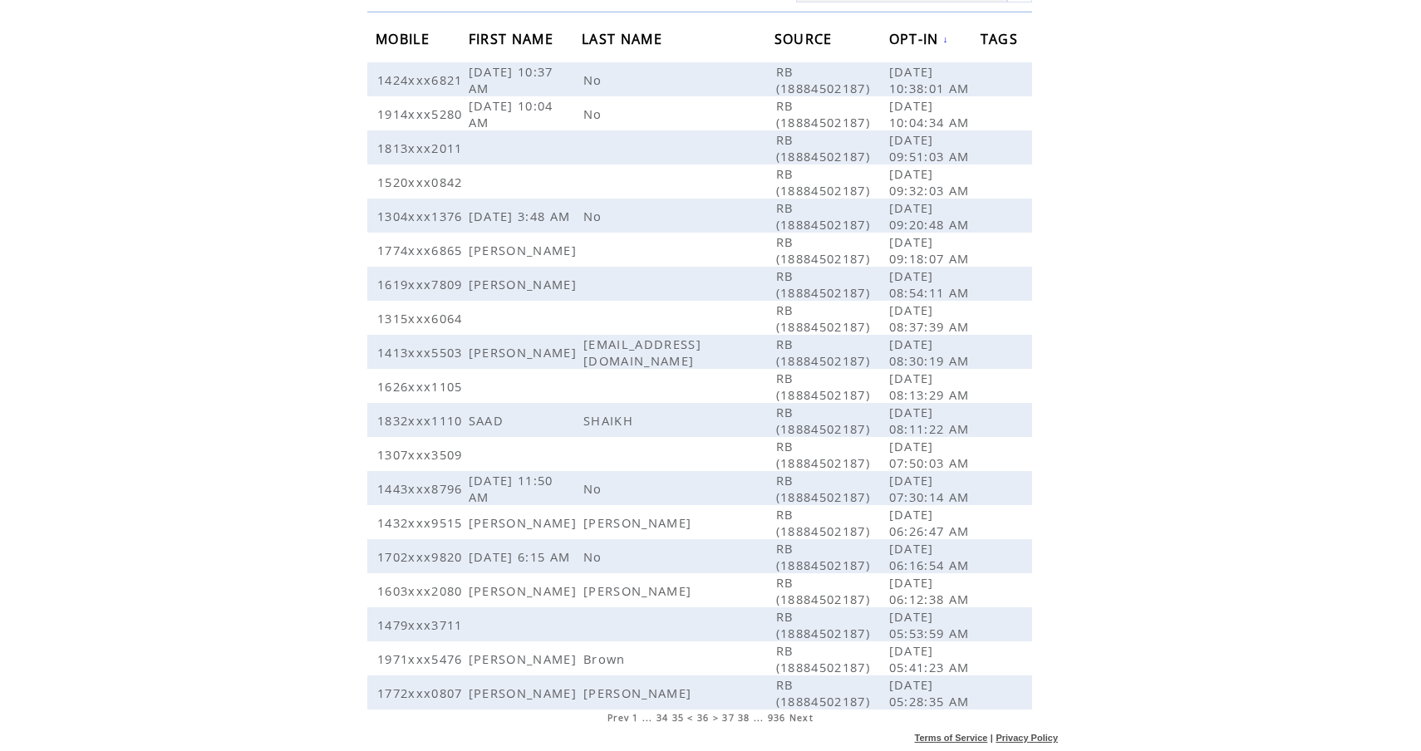
click at [725, 714] on span "37" at bounding box center [728, 718] width 12 height 12
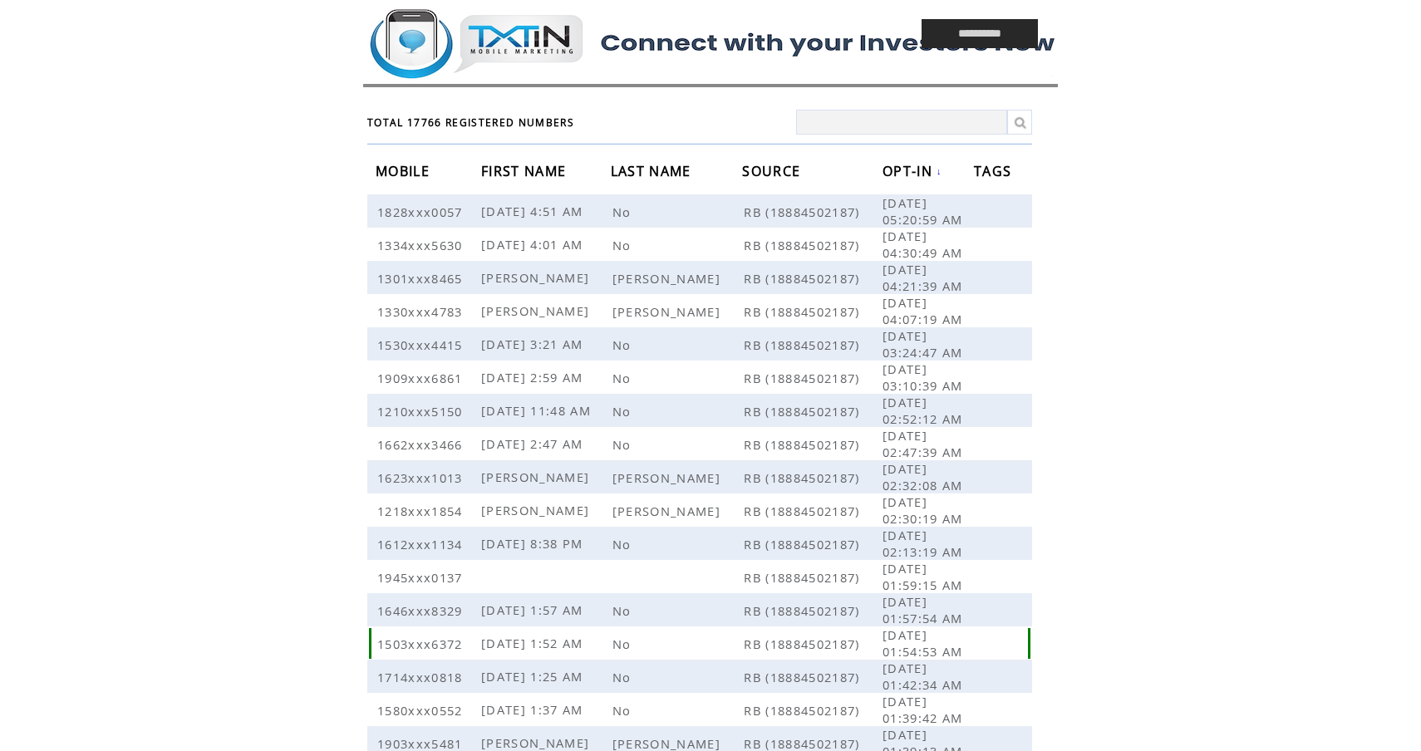
scroll to position [117, 0]
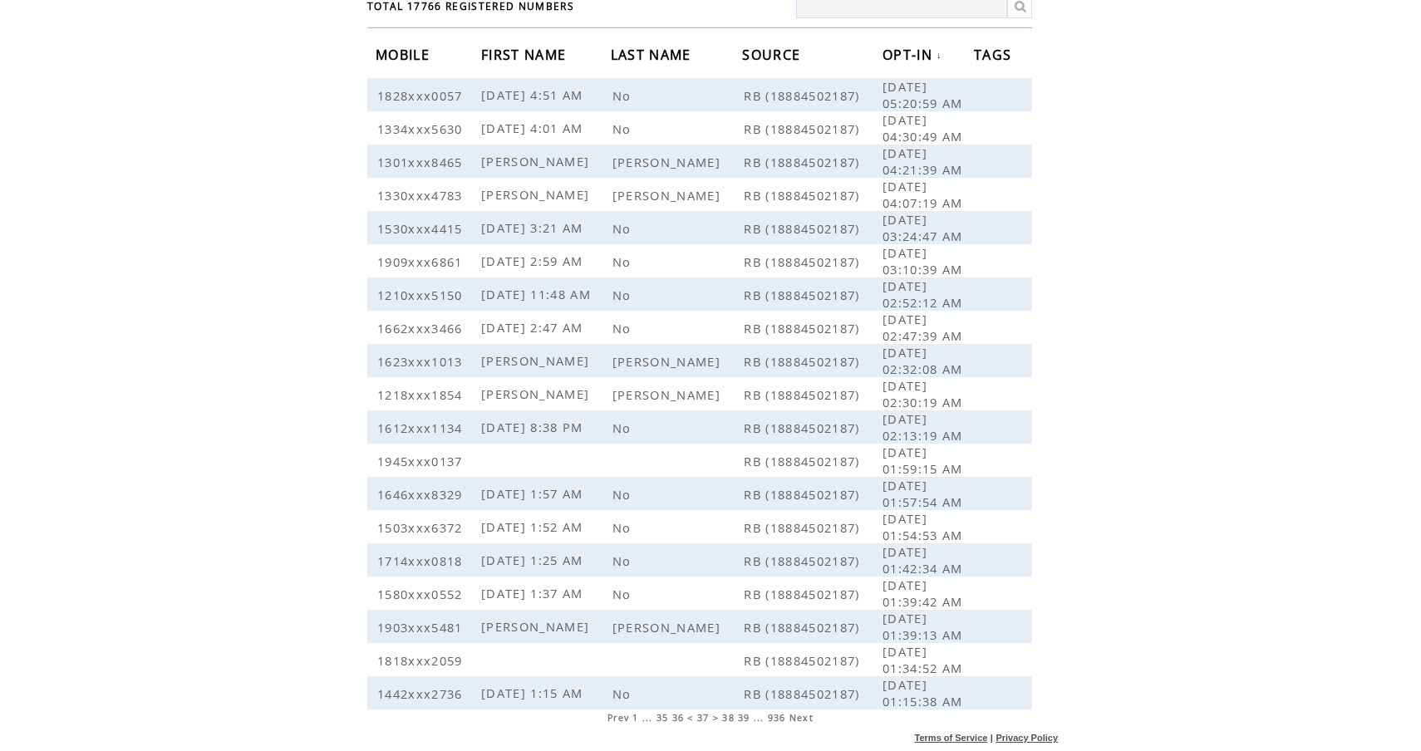
click at [728, 717] on span "38" at bounding box center [728, 718] width 12 height 12
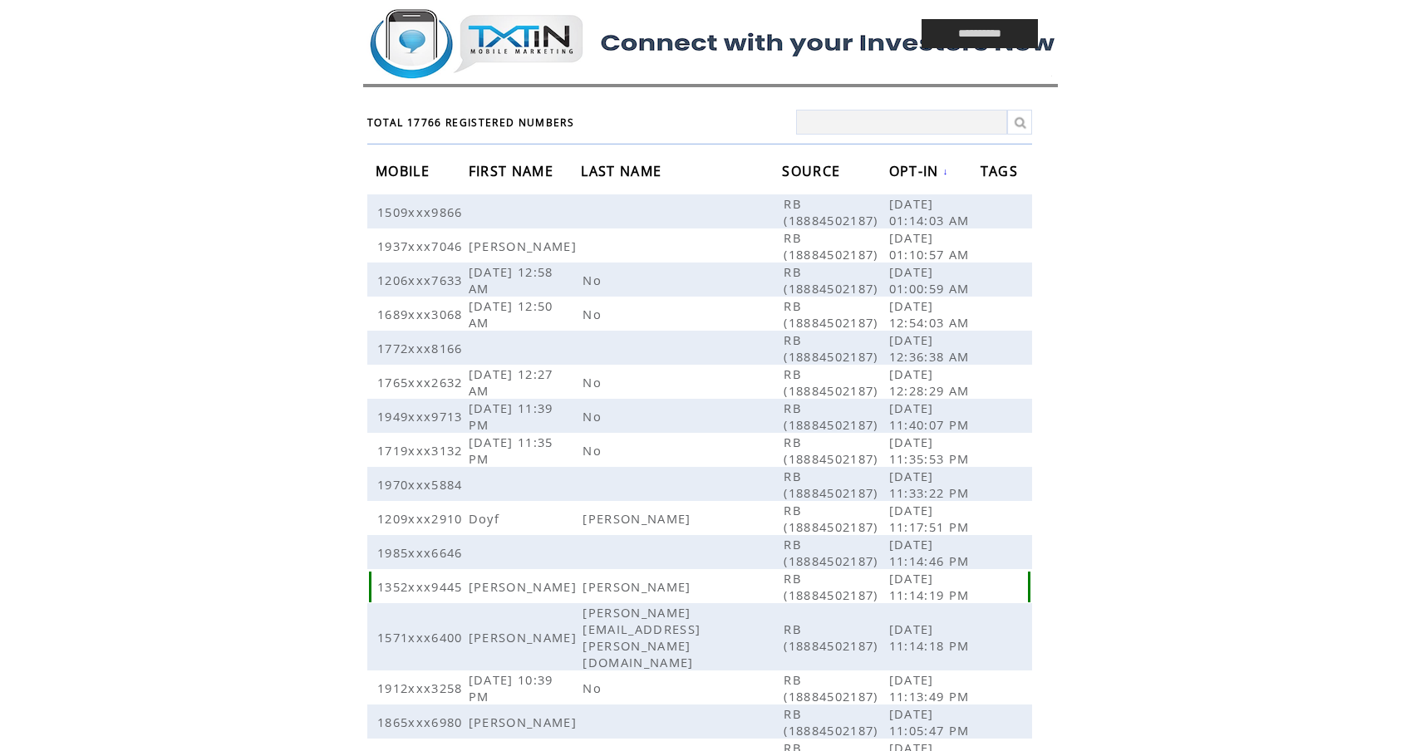
scroll to position [133, 0]
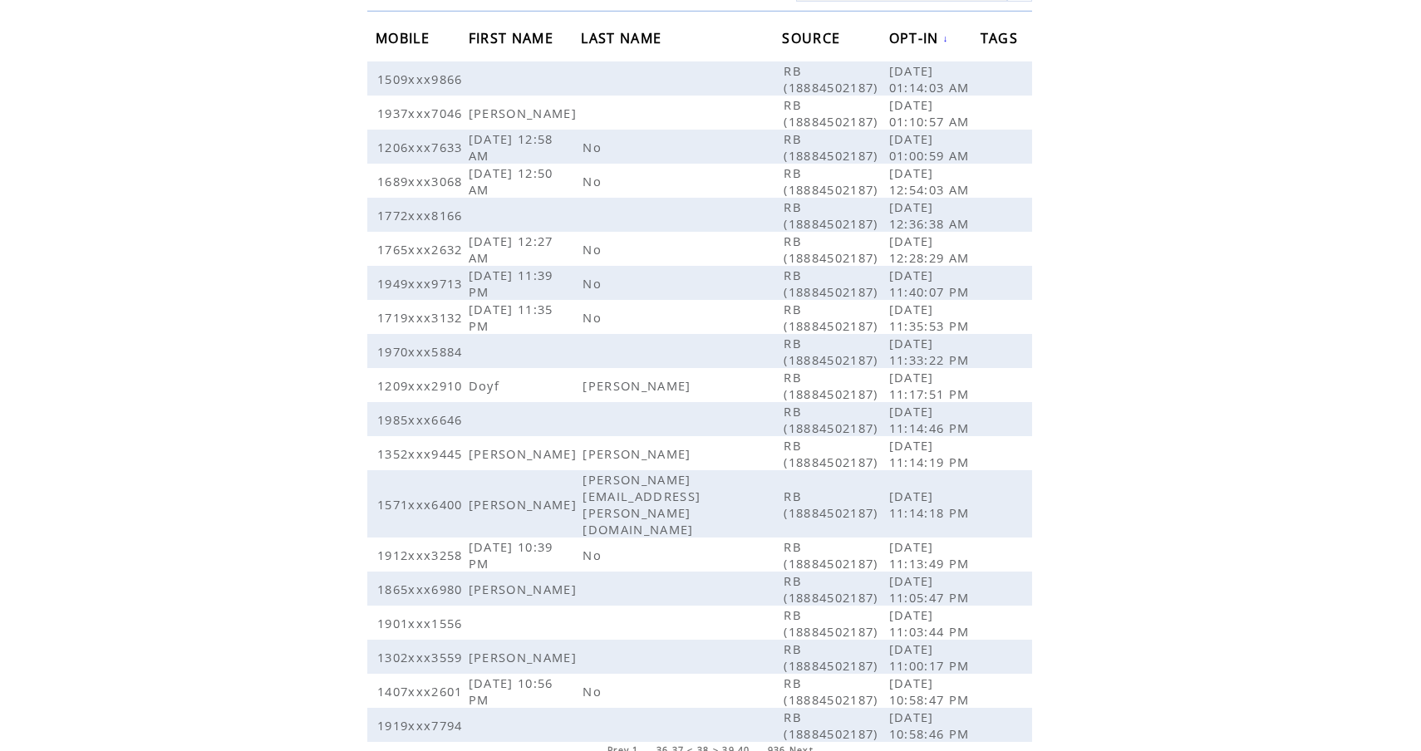
click at [730, 745] on span "39" at bounding box center [728, 751] width 12 height 12
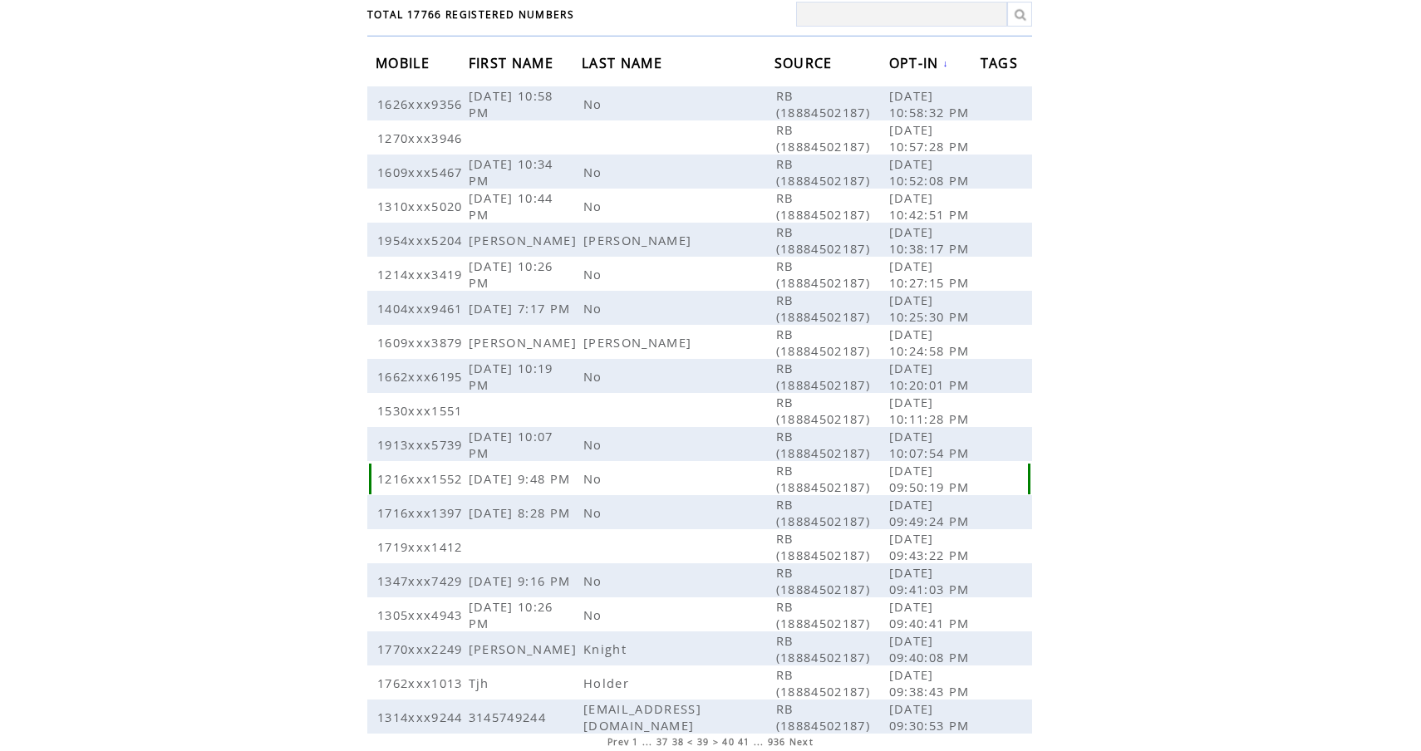
scroll to position [133, 0]
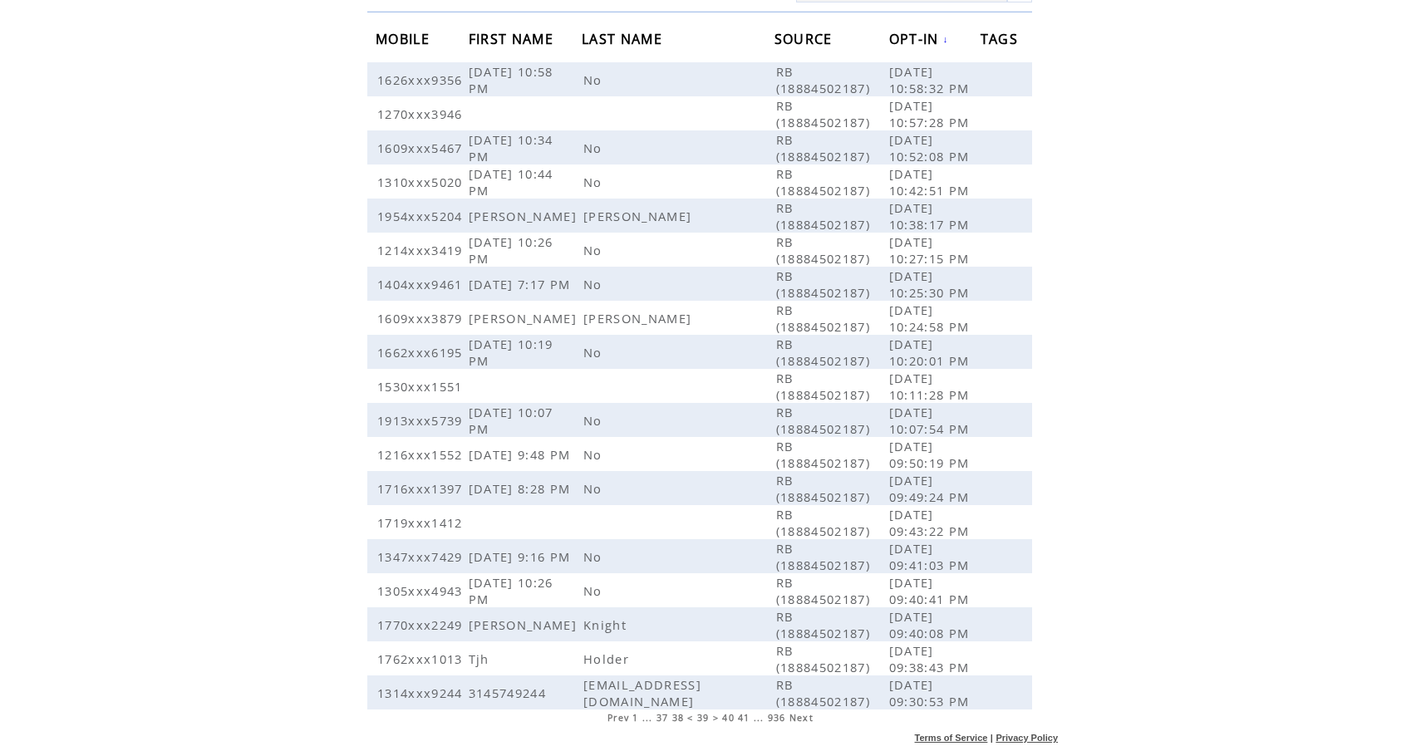
click at [781, 715] on span "936" at bounding box center [777, 718] width 18 height 12
